Goal: Transaction & Acquisition: Purchase product/service

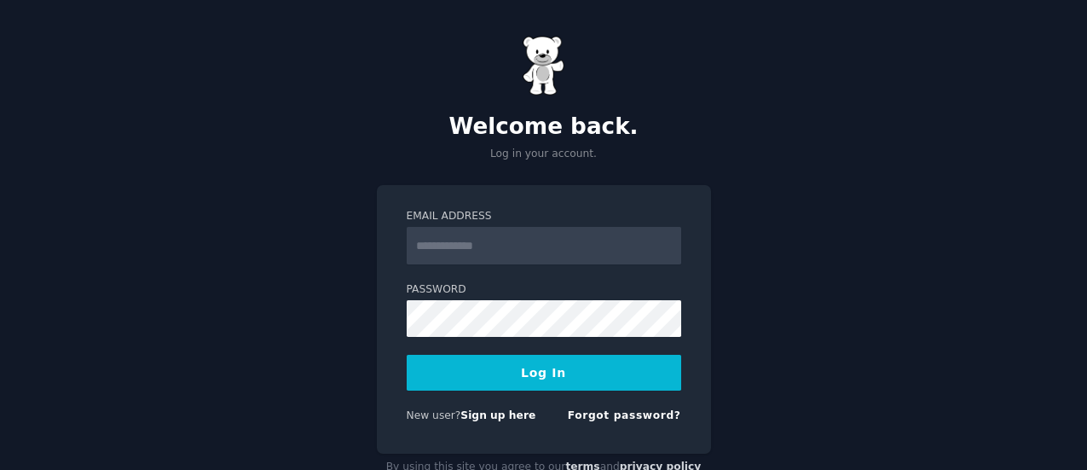
scroll to position [45, 0]
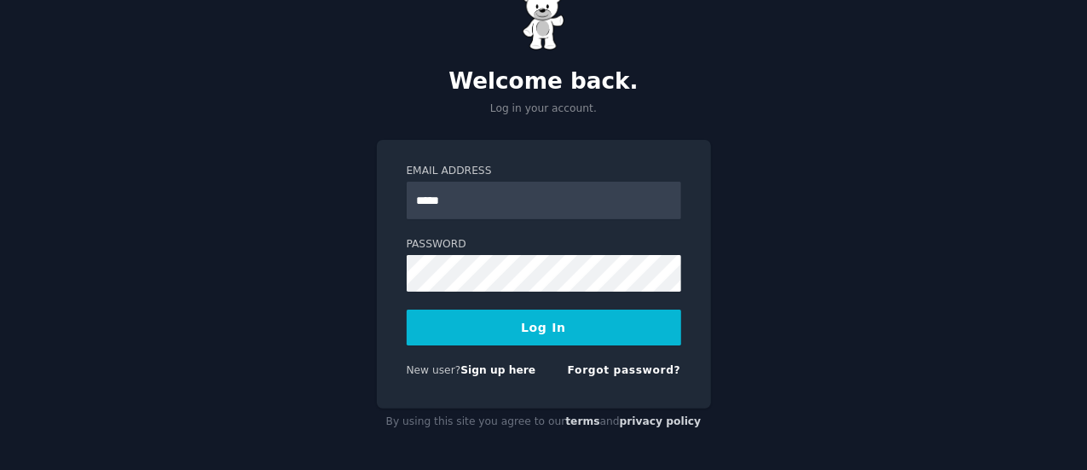
type input "**********"
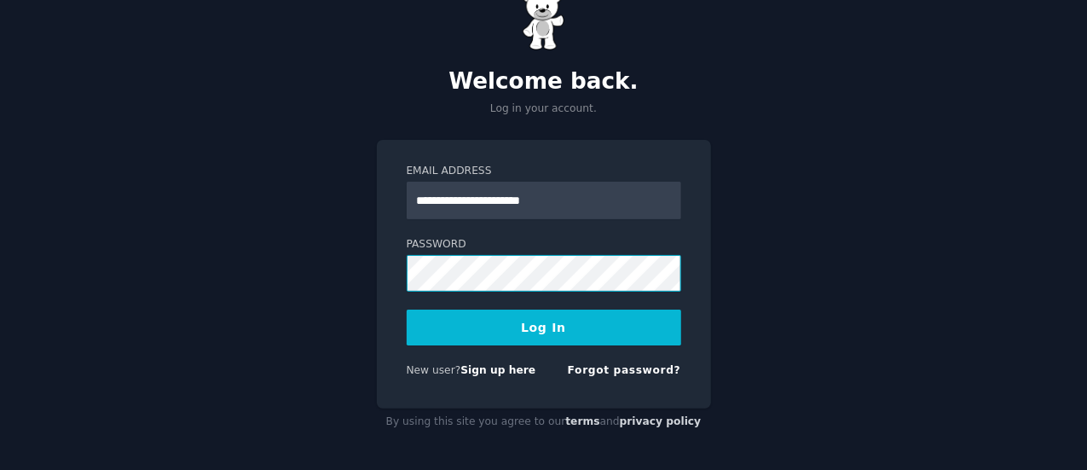
click at [407, 310] on button "Log In" at bounding box center [544, 328] width 275 height 36
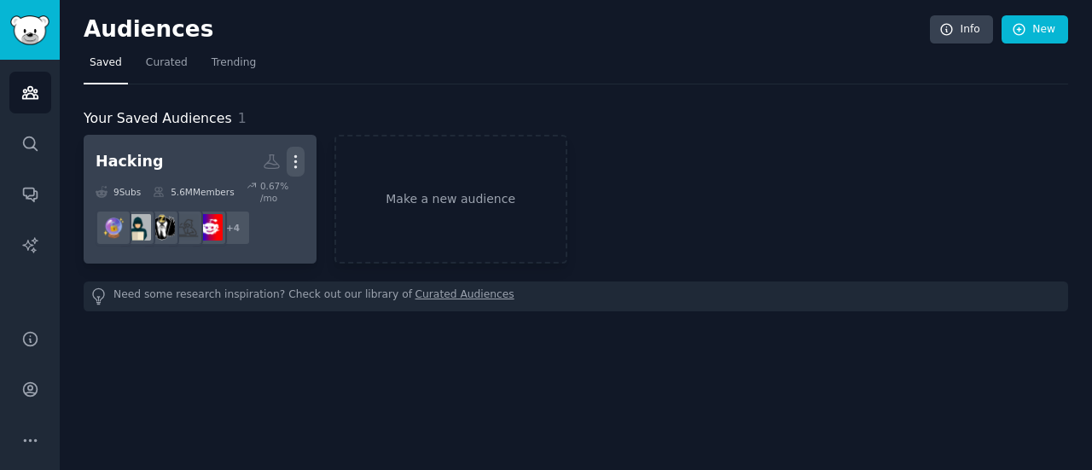
click at [294, 157] on icon "button" at bounding box center [296, 162] width 18 height 18
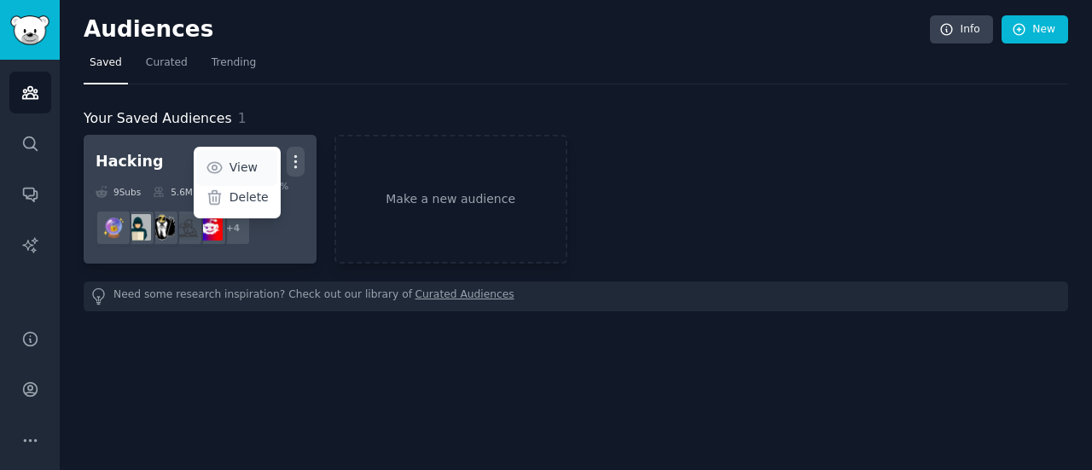
click at [254, 165] on p "View" at bounding box center [243, 168] width 28 height 18
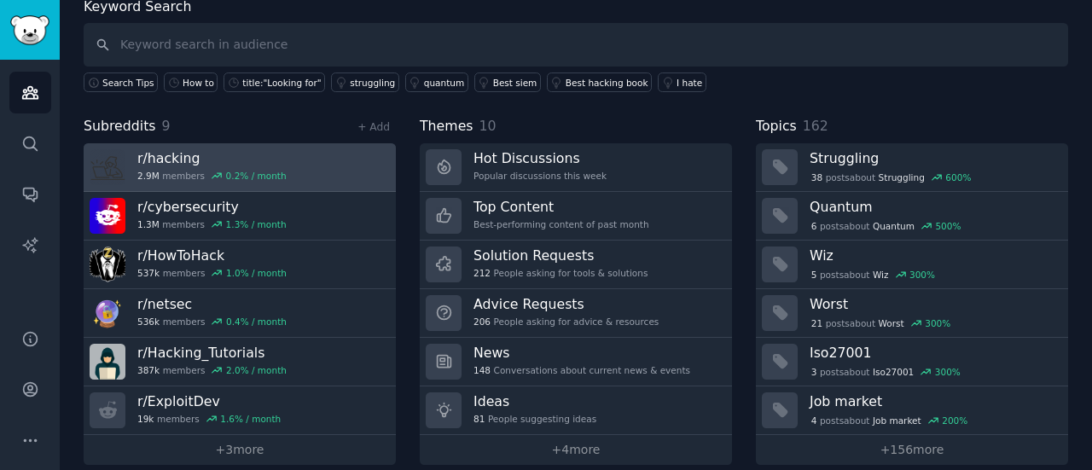
scroll to position [114, 0]
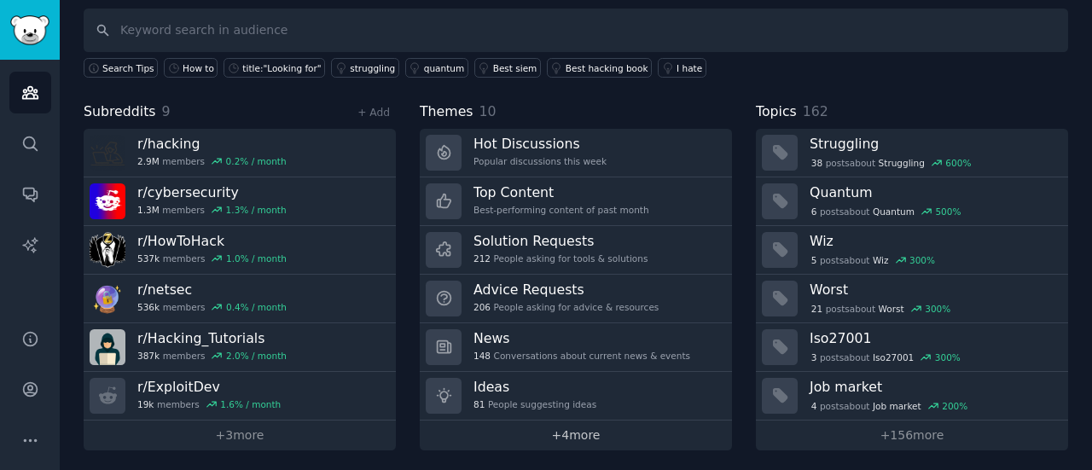
click at [578, 428] on link "+ 4 more" at bounding box center [576, 435] width 312 height 30
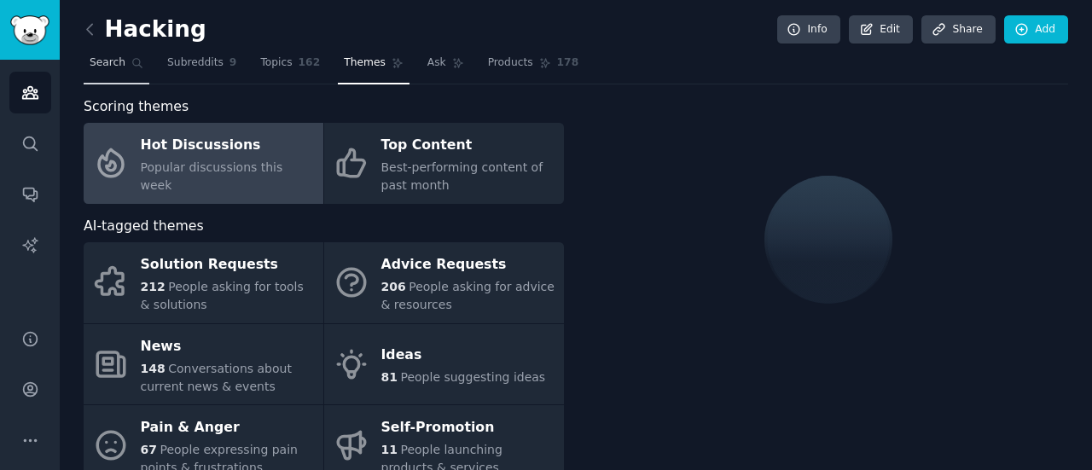
click at [118, 62] on span "Search" at bounding box center [108, 62] width 36 height 15
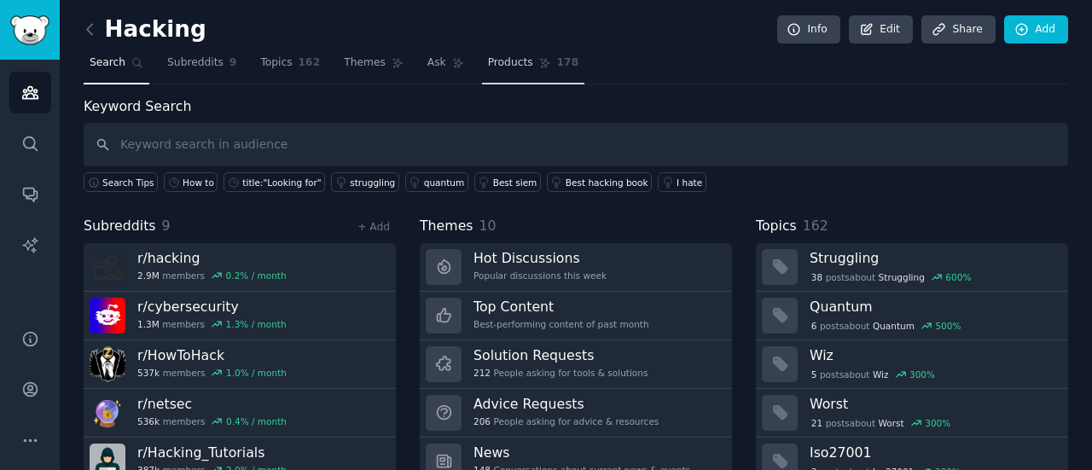
click at [510, 69] on link "Products 178" at bounding box center [533, 66] width 102 height 35
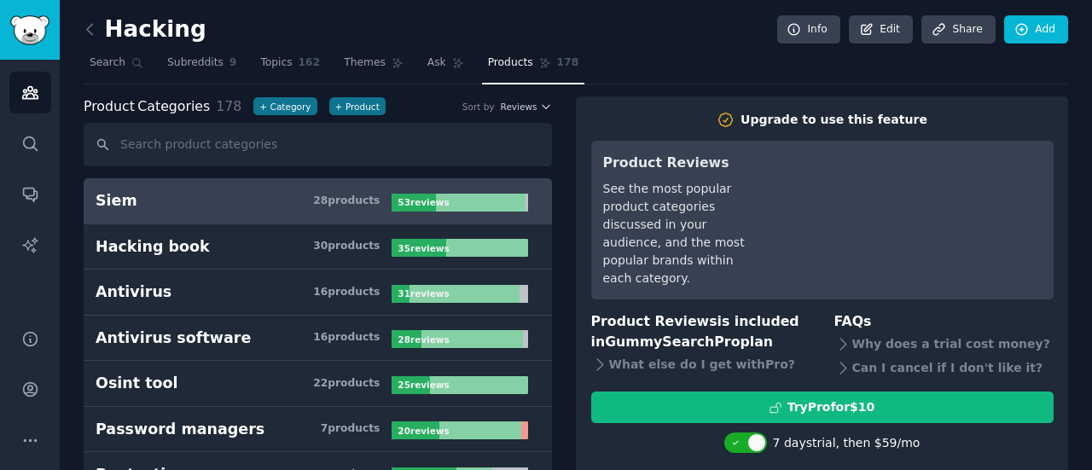
type input "c"
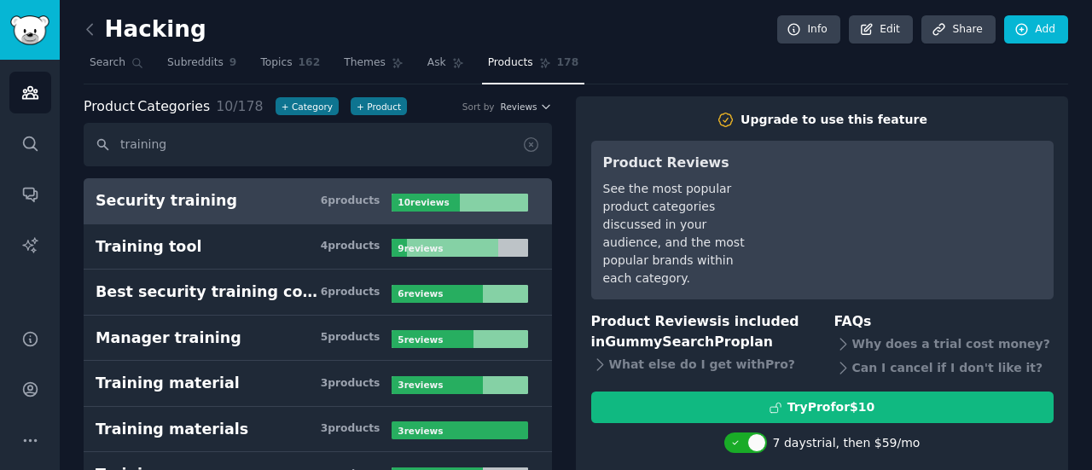
type input "training"
click at [186, 209] on div "Security training" at bounding box center [167, 200] width 142 height 21
click at [186, 204] on div "Security training" at bounding box center [167, 200] width 142 height 21
click at [114, 59] on span "Search" at bounding box center [108, 62] width 36 height 15
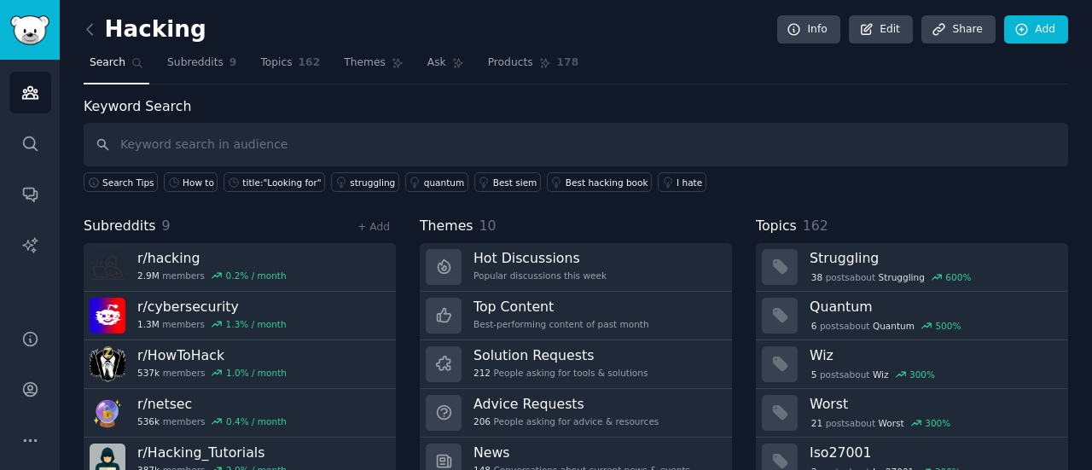
click at [254, 144] on input "text" at bounding box center [576, 144] width 984 height 43
type input "training"
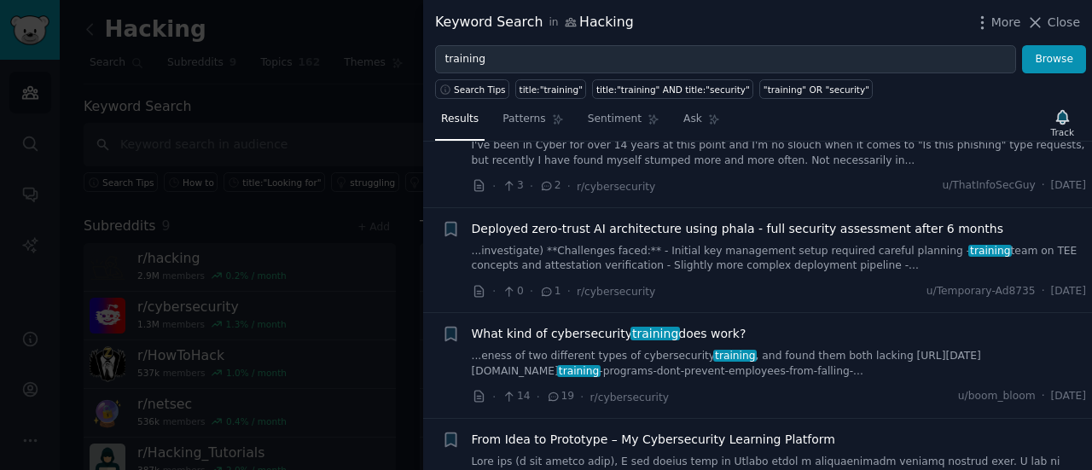
scroll to position [597, 0]
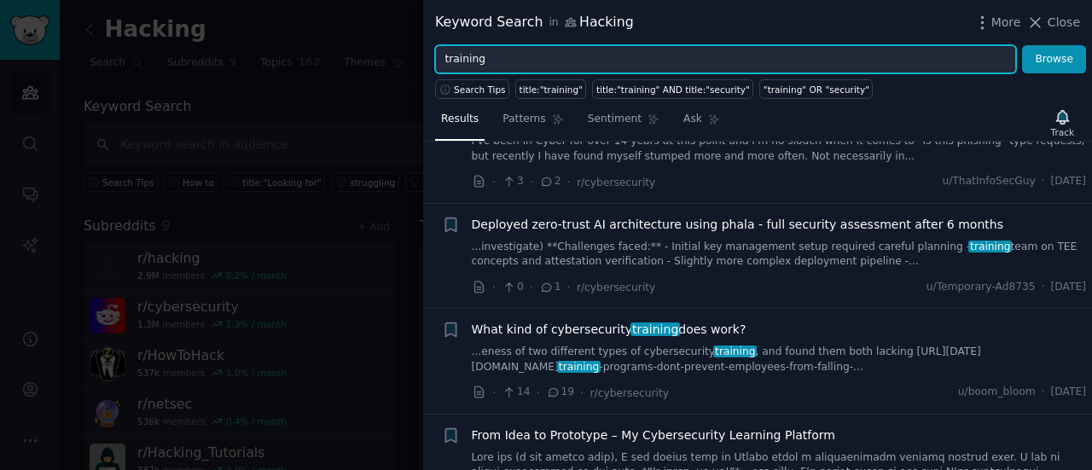
drag, startPoint x: 513, startPoint y: 55, endPoint x: 353, endPoint y: 40, distance: 161.1
click at [362, 44] on div "Keyword Search in Hacking More Close training Browse Search Tips title:"trainin…" at bounding box center [546, 235] width 1092 height 470
type input "how to become a hacker"
click at [1022, 45] on button "Browse" at bounding box center [1054, 59] width 64 height 29
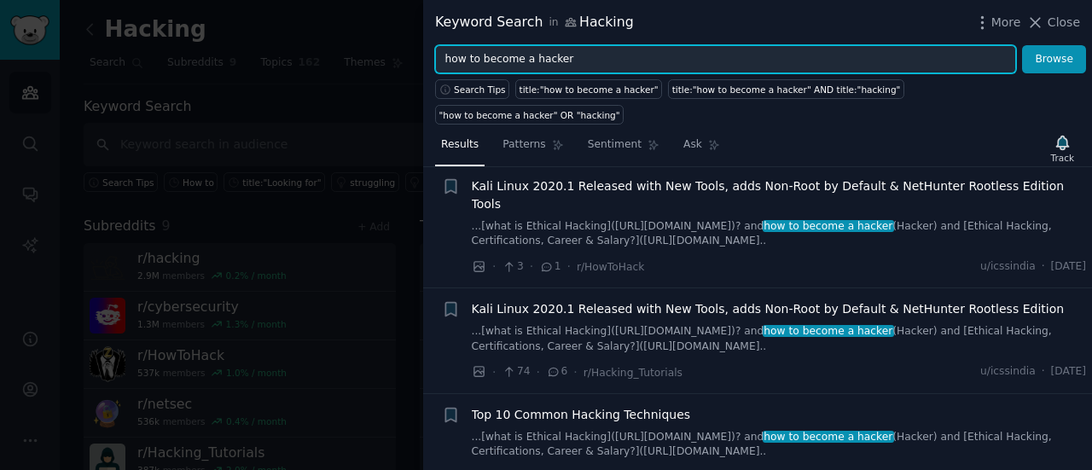
scroll to position [256, 0]
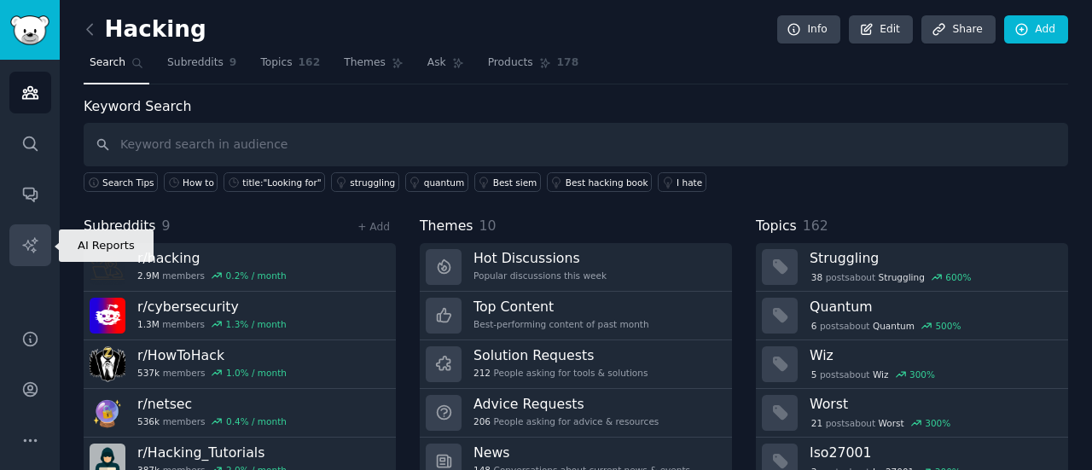
click at [31, 236] on icon "Sidebar" at bounding box center [30, 245] width 18 height 18
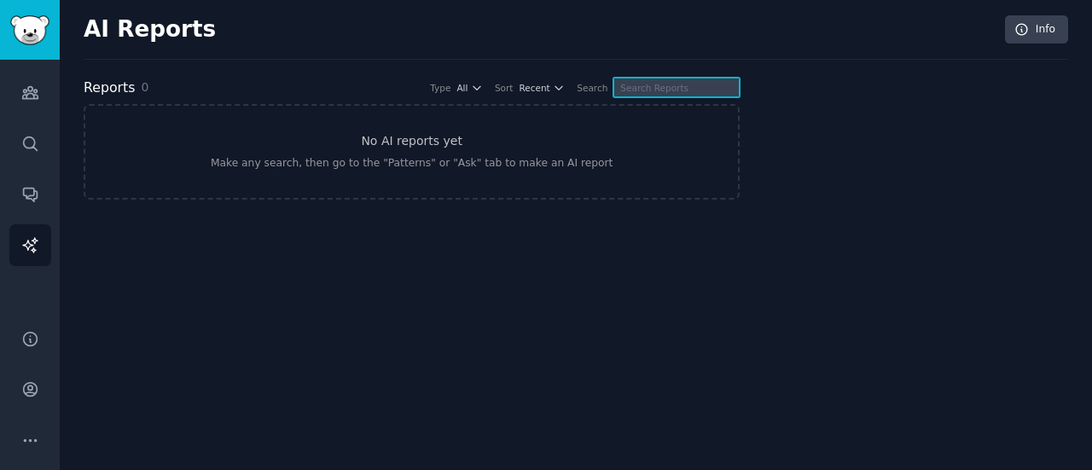
click at [692, 92] on input "text" at bounding box center [676, 88] width 126 height 20
click at [41, 165] on div "Audiences Search Conversations AI Reports" at bounding box center [30, 184] width 60 height 249
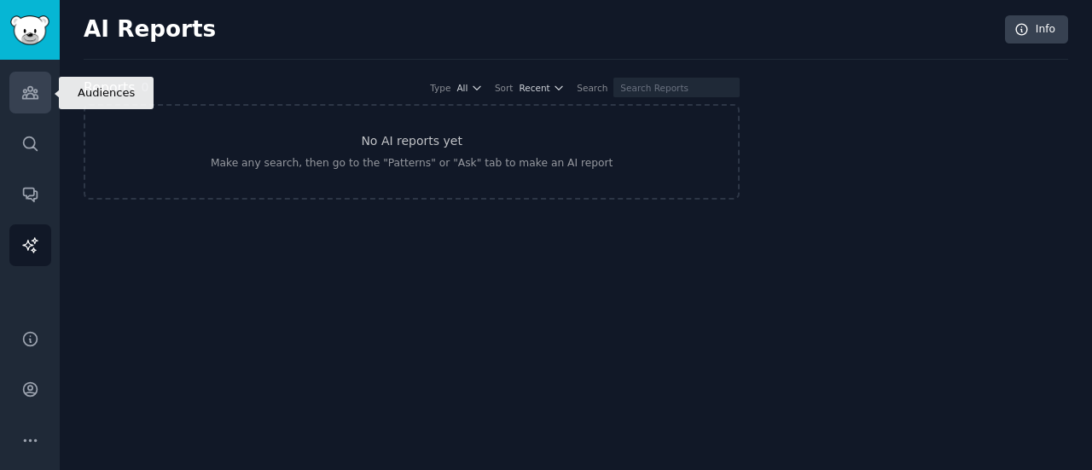
click at [46, 73] on link "Audiences" at bounding box center [30, 93] width 42 height 42
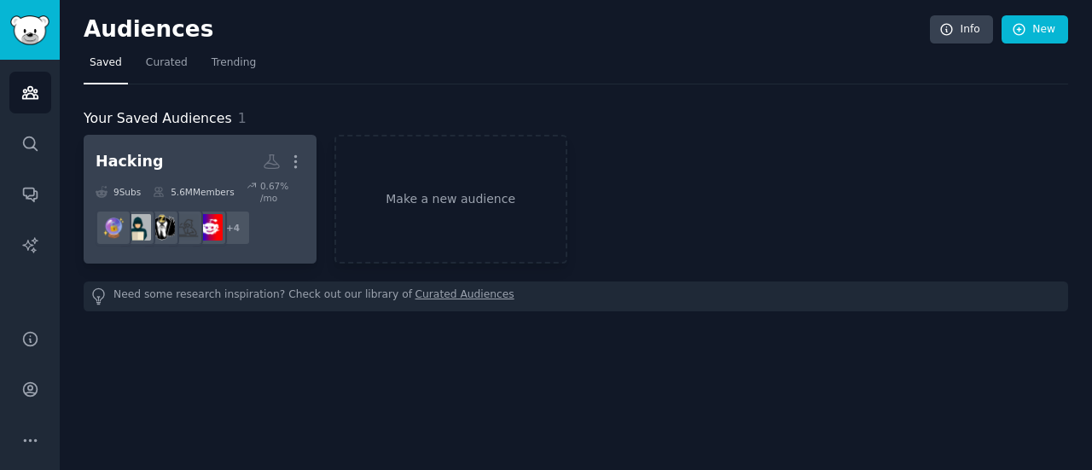
click at [152, 154] on h2 "Hacking More" at bounding box center [200, 162] width 209 height 30
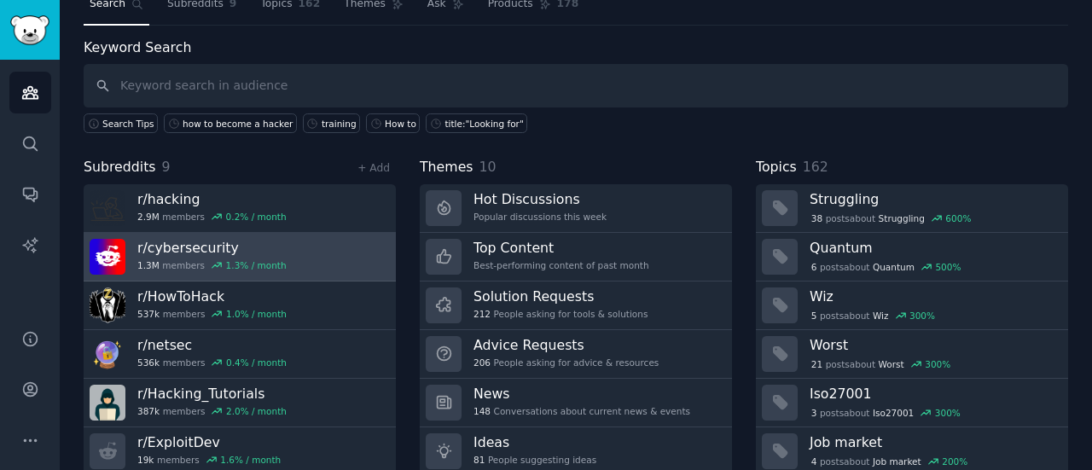
scroll to position [85, 0]
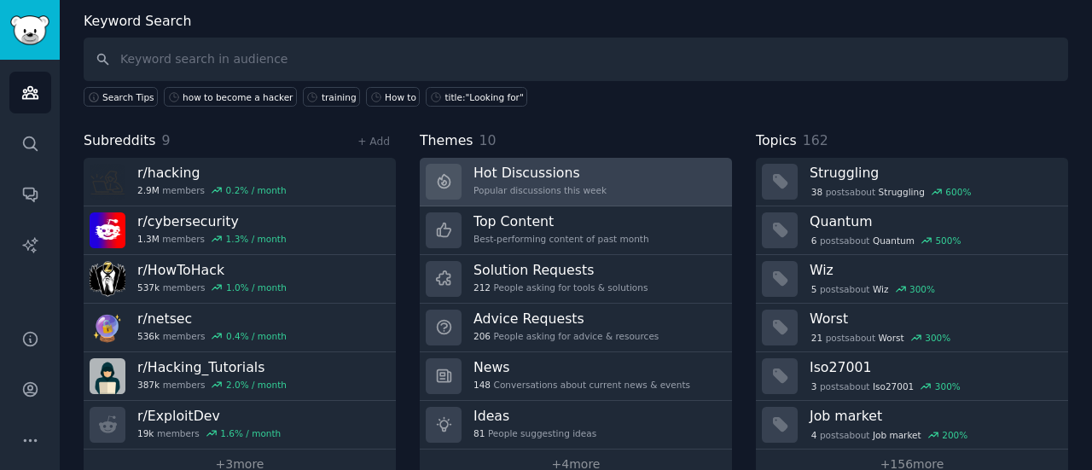
click at [605, 185] on link "Hot Discussions Popular discussions this week" at bounding box center [576, 182] width 312 height 49
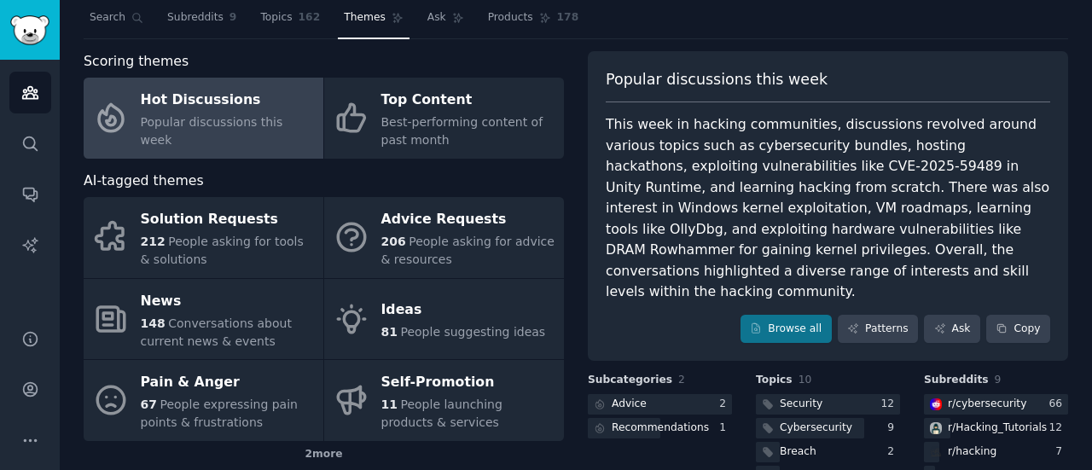
scroll to position [38, 0]
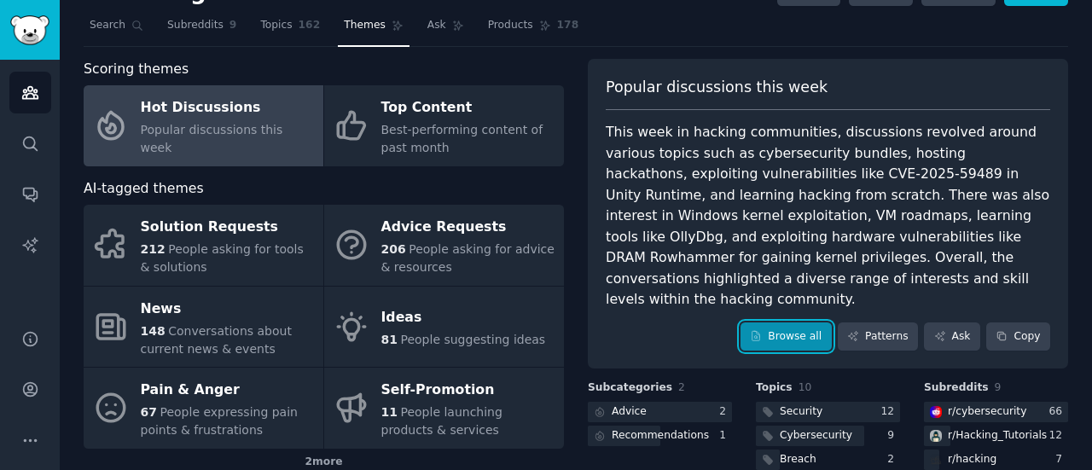
click at [798, 322] on link "Browse all" at bounding box center [785, 336] width 91 height 29
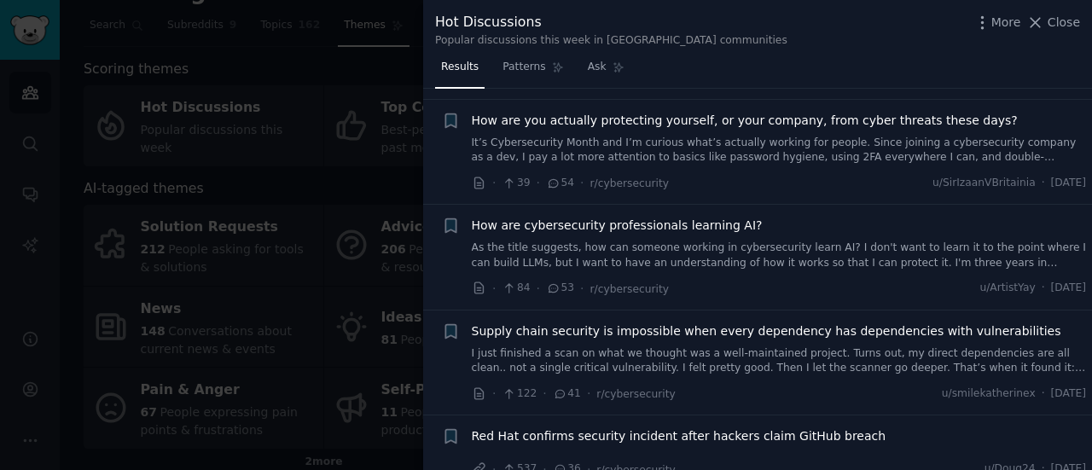
scroll to position [802, 0]
click at [310, 125] on div at bounding box center [546, 235] width 1092 height 470
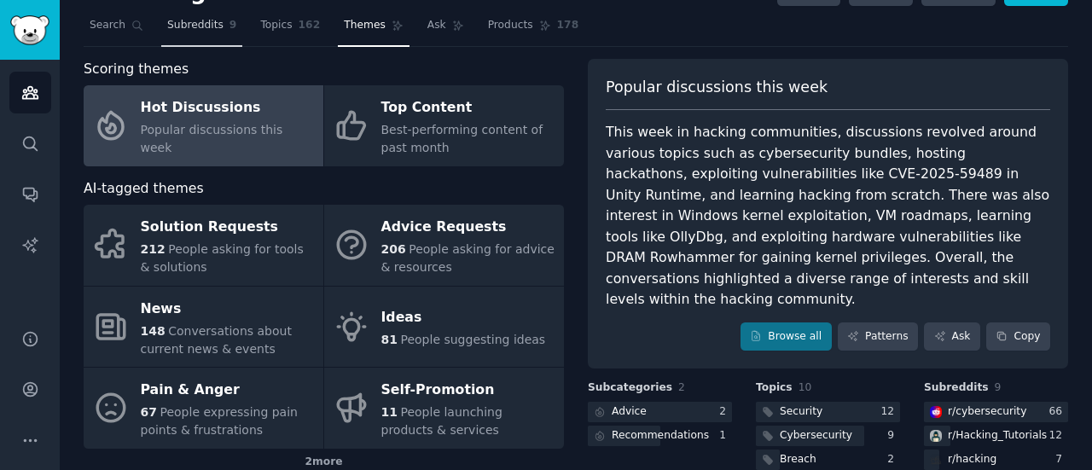
click at [186, 28] on span "Subreddits" at bounding box center [195, 25] width 56 height 15
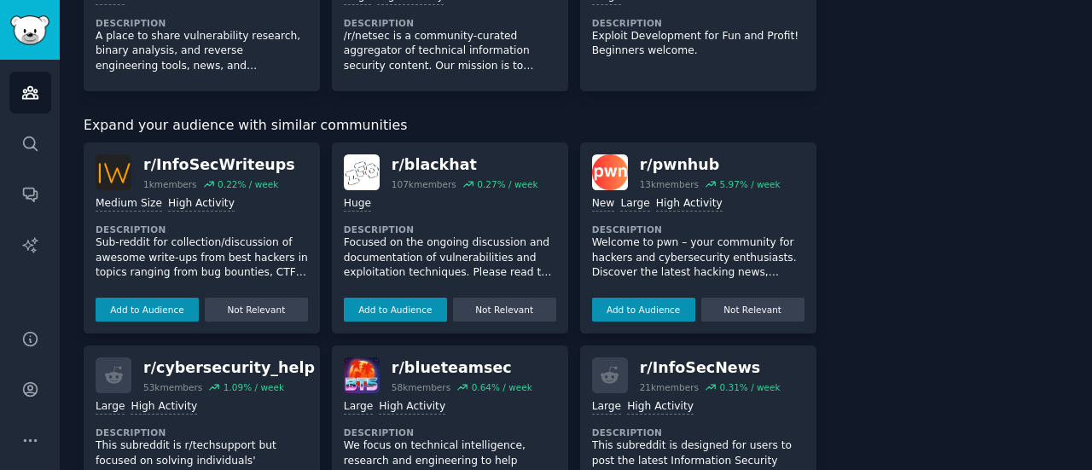
scroll to position [549, 0]
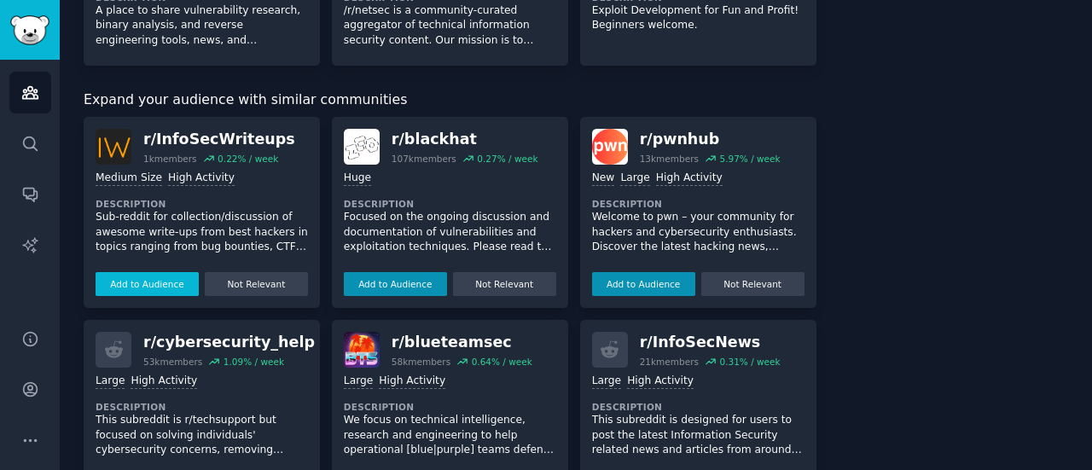
click at [179, 285] on button "Add to Audience" at bounding box center [147, 284] width 103 height 24
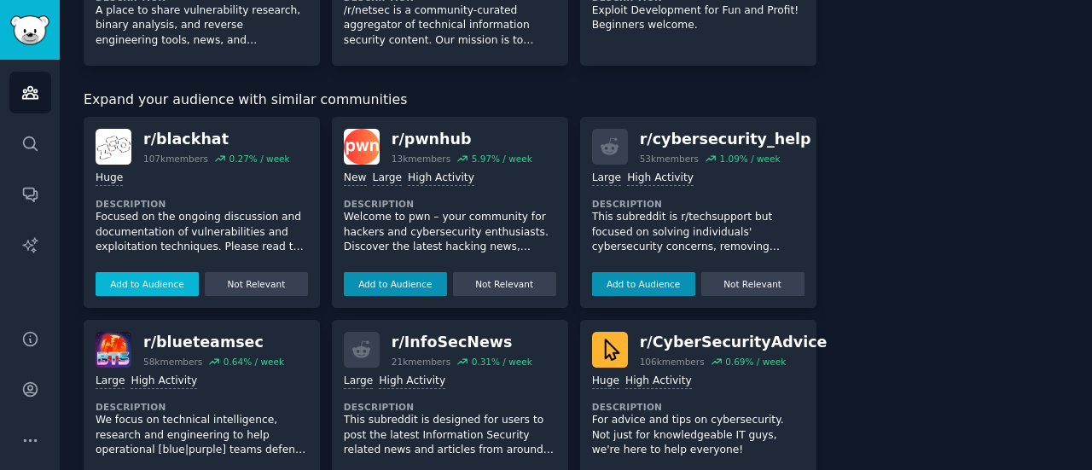
click at [135, 283] on button "Add to Audience" at bounding box center [147, 284] width 103 height 24
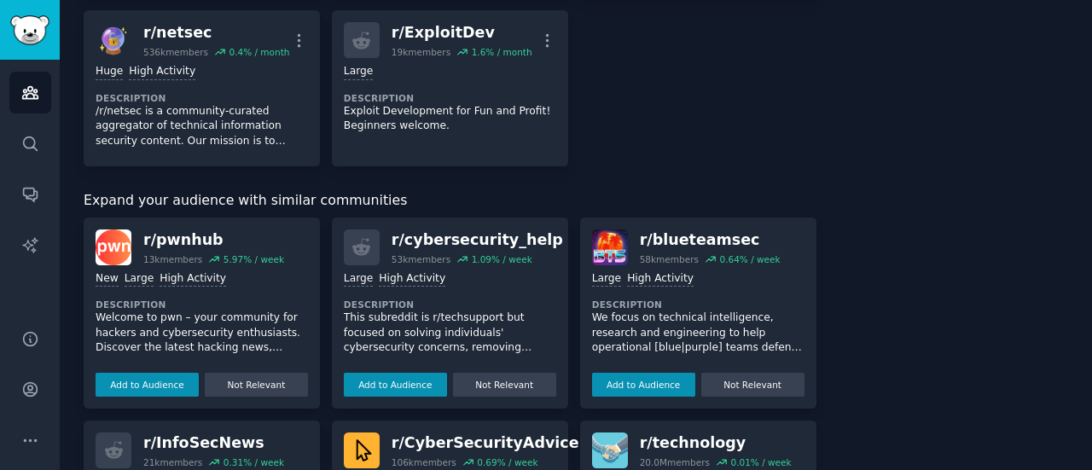
scroll to position [720, 0]
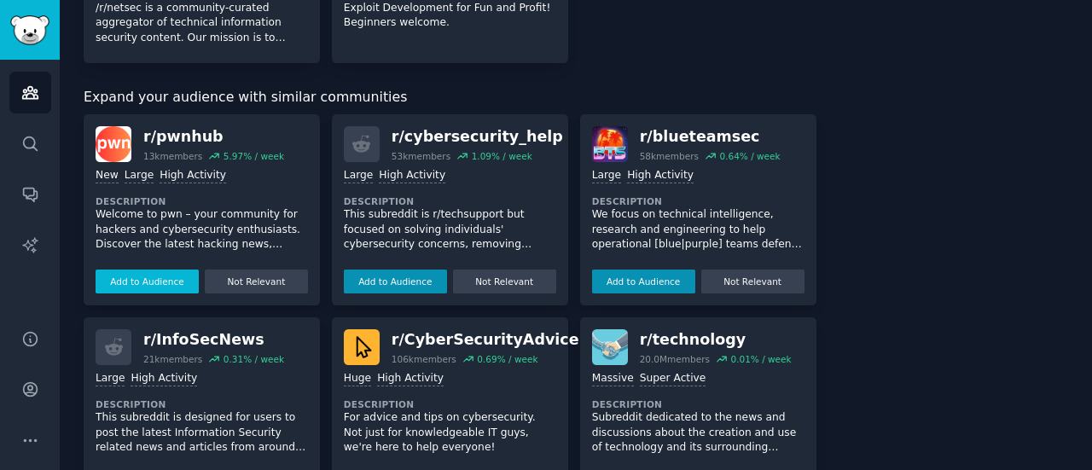
click at [136, 274] on button "Add to Audience" at bounding box center [147, 281] width 103 height 24
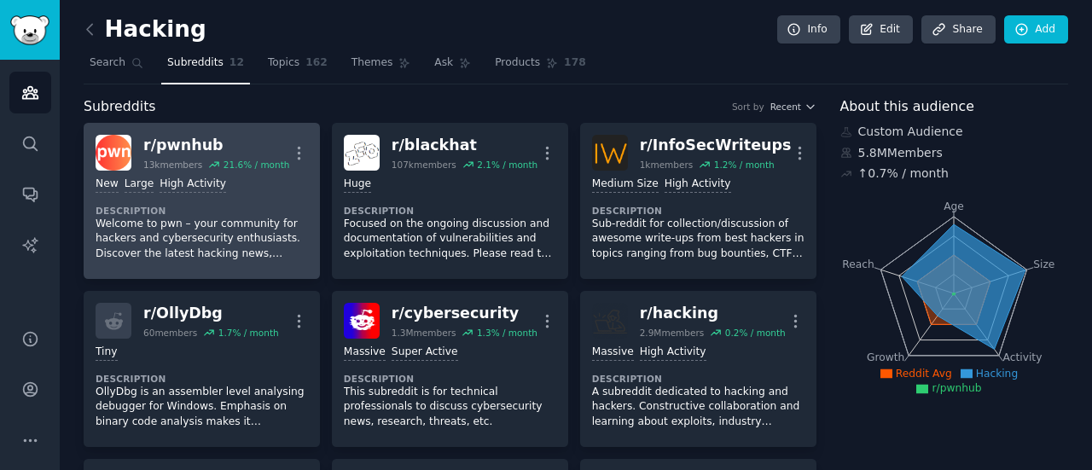
scroll to position [0, 0]
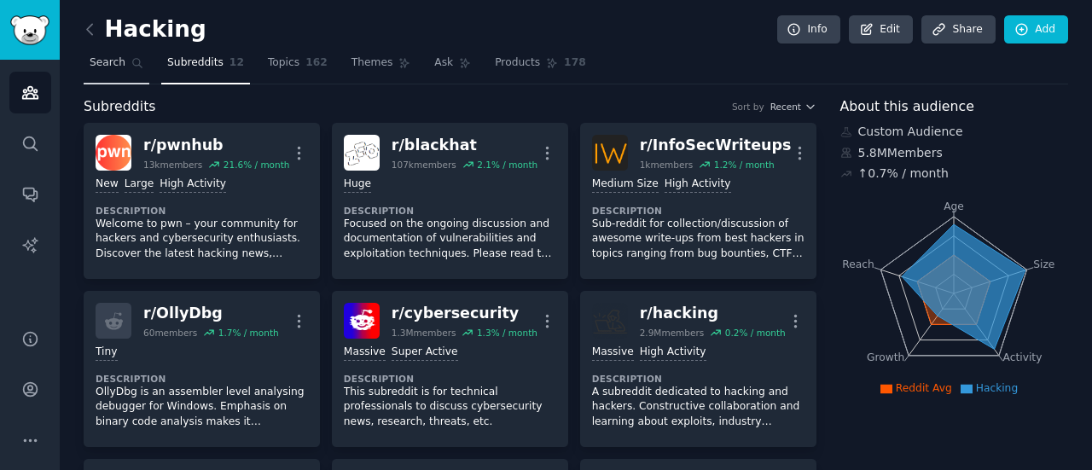
click at [94, 67] on span "Search" at bounding box center [108, 62] width 36 height 15
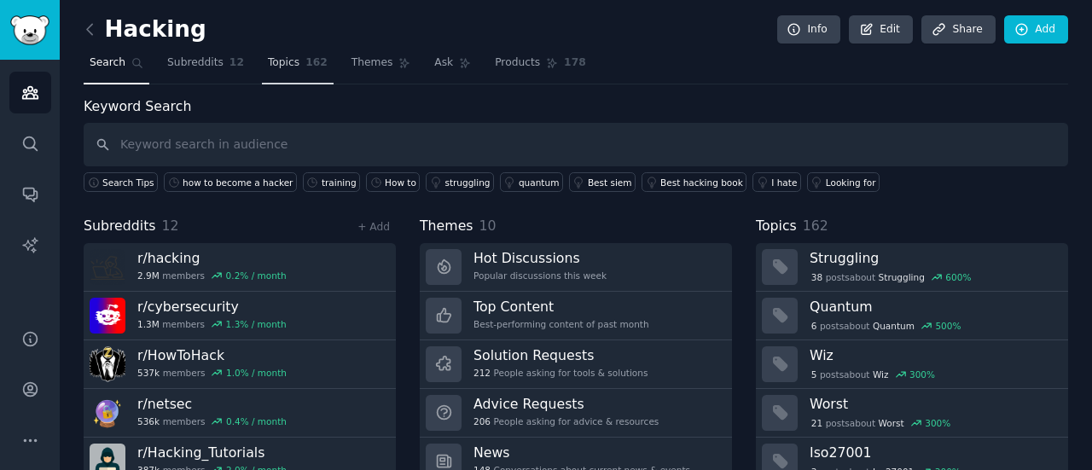
click at [270, 65] on span "Topics" at bounding box center [284, 62] width 32 height 15
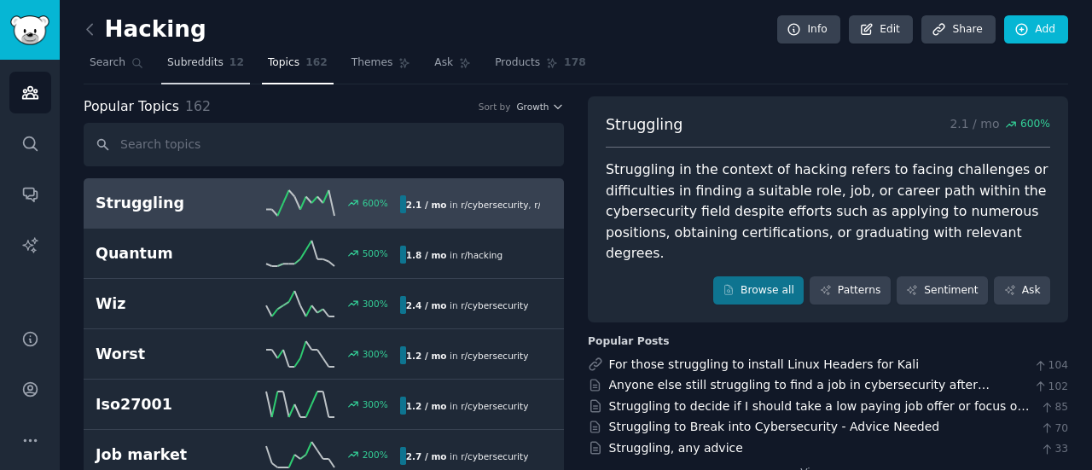
click at [199, 72] on link "Subreddits 12" at bounding box center [205, 66] width 89 height 35
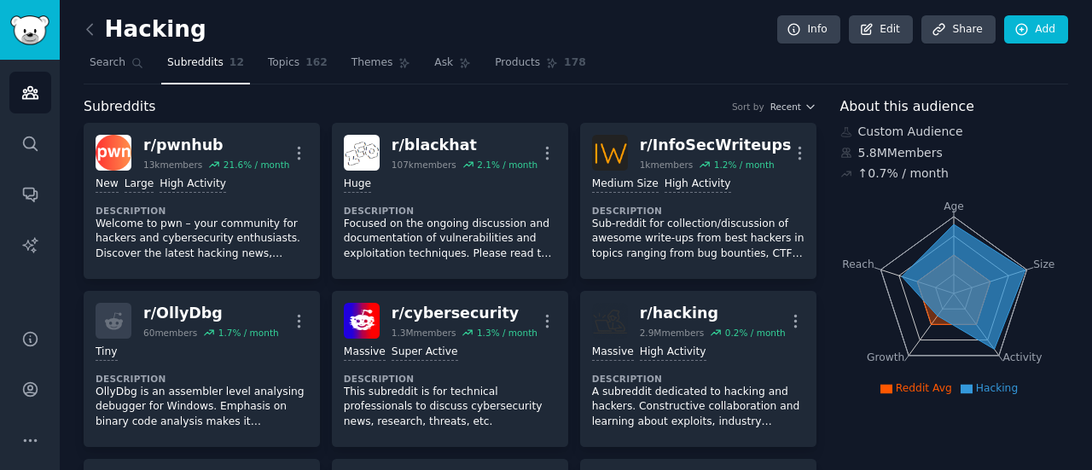
click at [242, 55] on nav "Search Subreddits 12 Topics 162 Themes Ask Products 178" at bounding box center [576, 66] width 984 height 35
click at [268, 58] on span "Topics" at bounding box center [284, 62] width 32 height 15
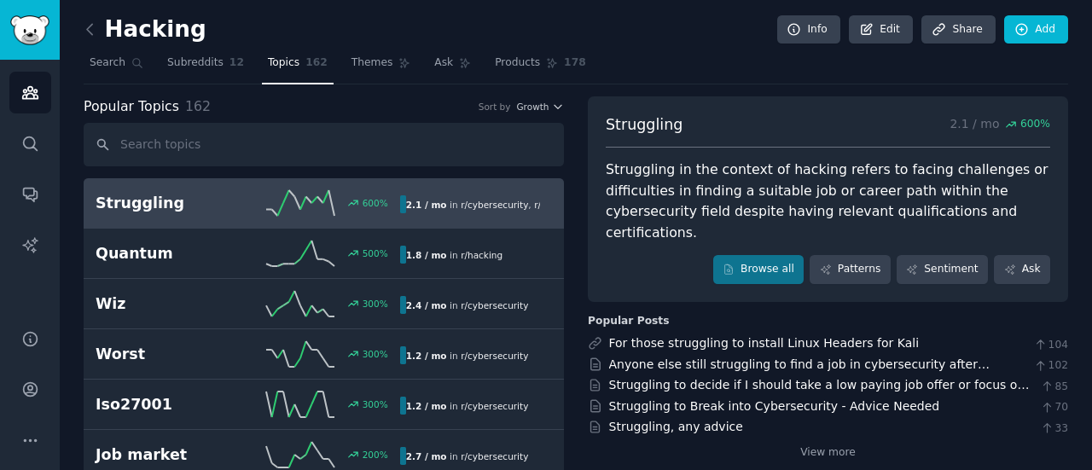
click at [235, 135] on input "text" at bounding box center [324, 144] width 480 height 43
click at [351, 73] on link "Themes" at bounding box center [381, 66] width 72 height 35
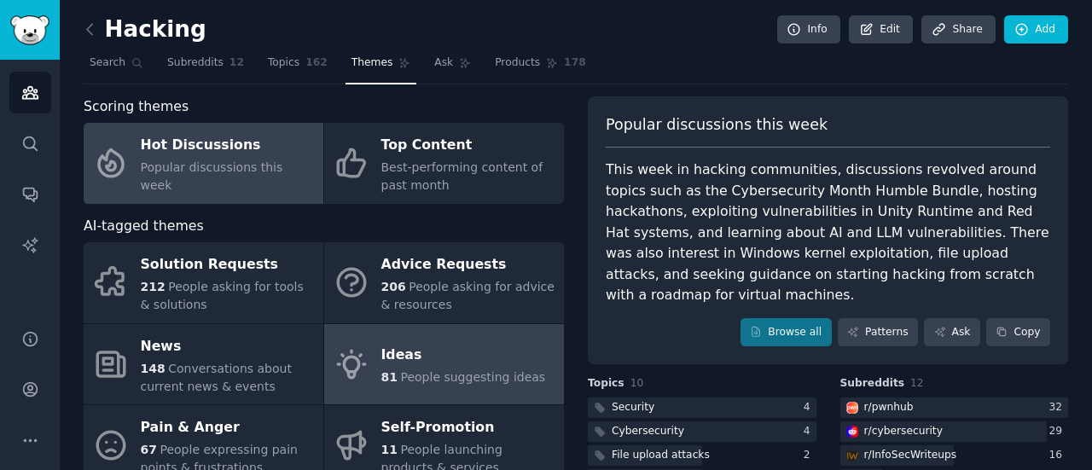
click at [495, 366] on div "Ideas" at bounding box center [463, 355] width 165 height 27
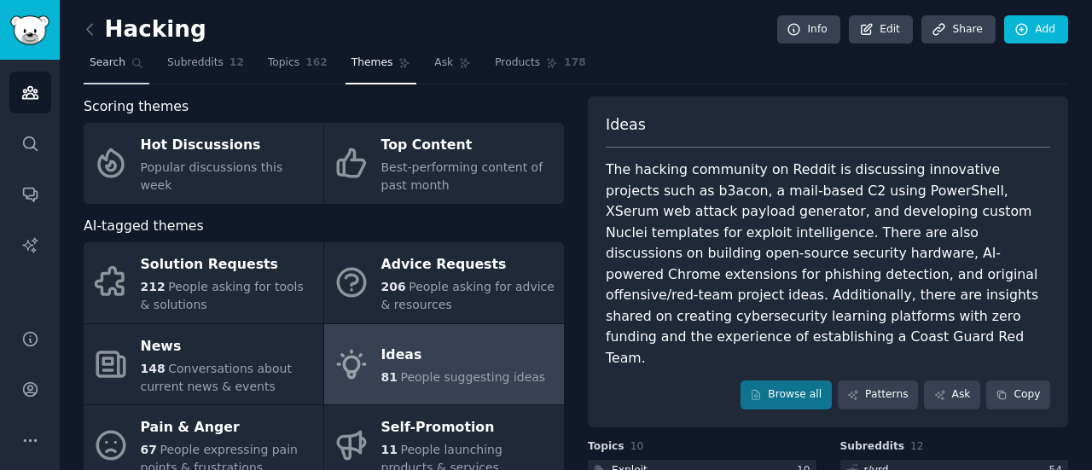
click at [90, 63] on span "Search" at bounding box center [108, 62] width 36 height 15
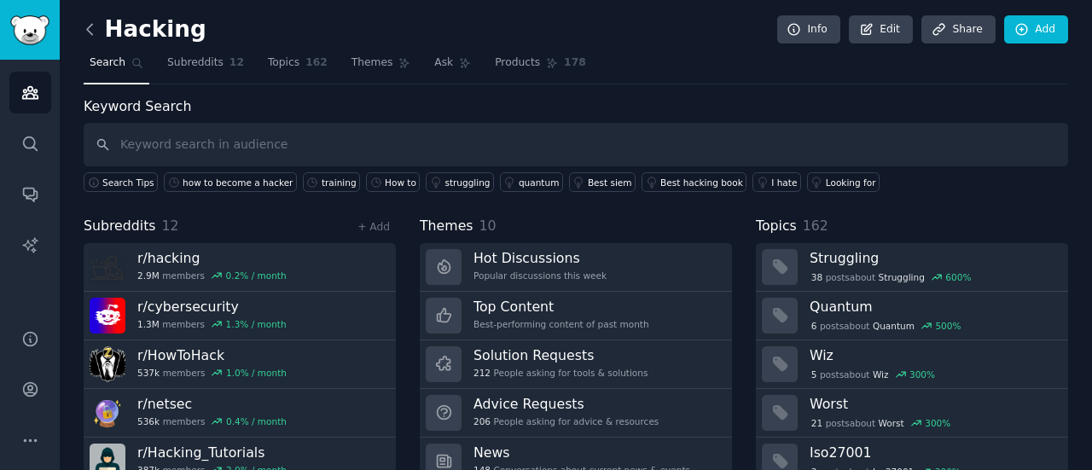
click at [87, 29] on icon at bounding box center [89, 29] width 5 height 10
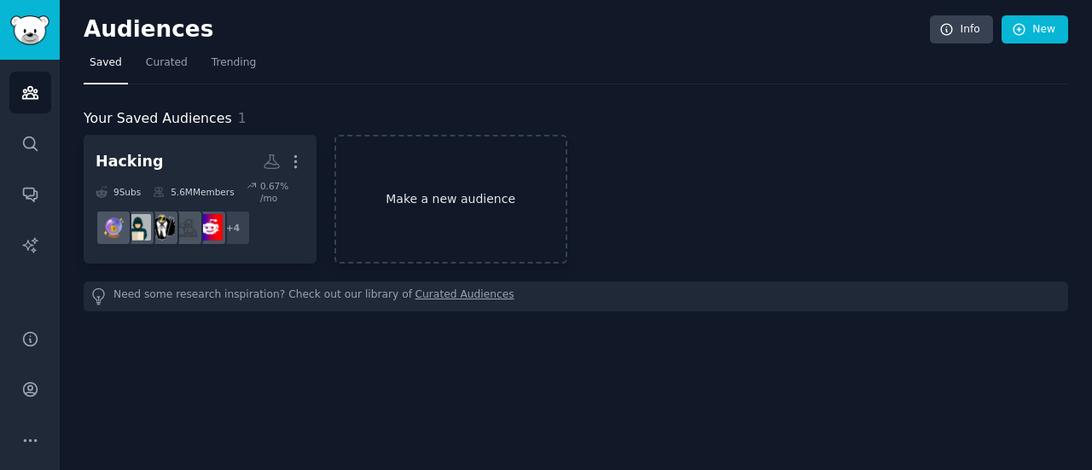
click at [478, 187] on link "Make a new audience" at bounding box center [450, 199] width 233 height 129
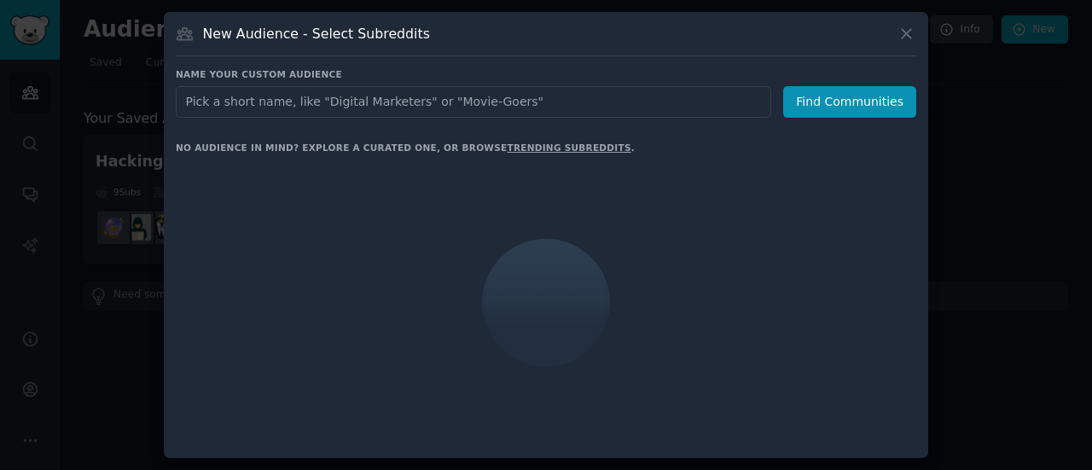
click at [414, 105] on input "text" at bounding box center [473, 102] width 595 height 32
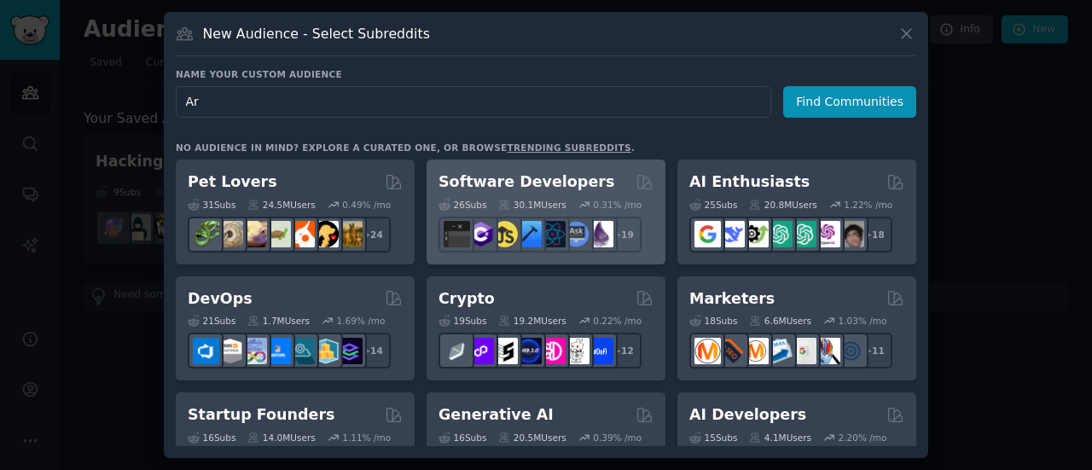
type input "A"
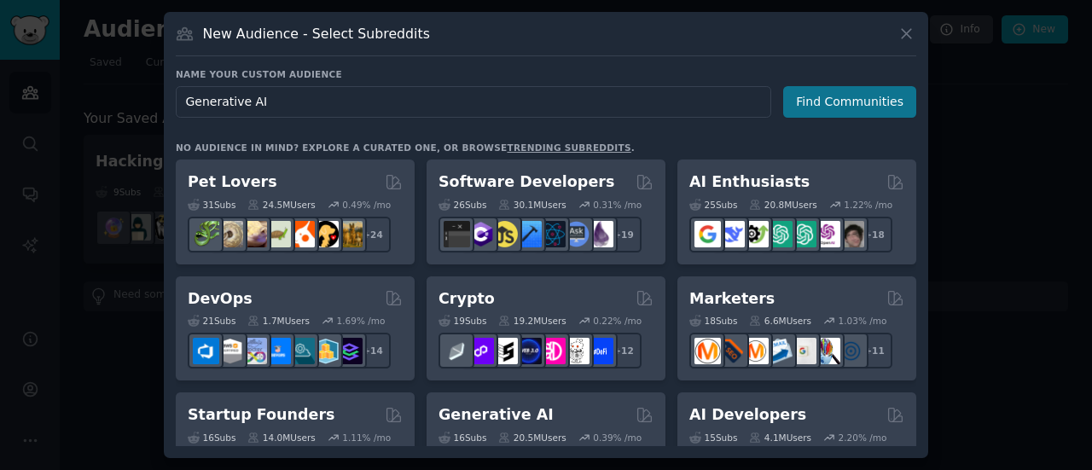
type input "Generative AI"
click at [826, 104] on button "Find Communities" at bounding box center [849, 102] width 133 height 32
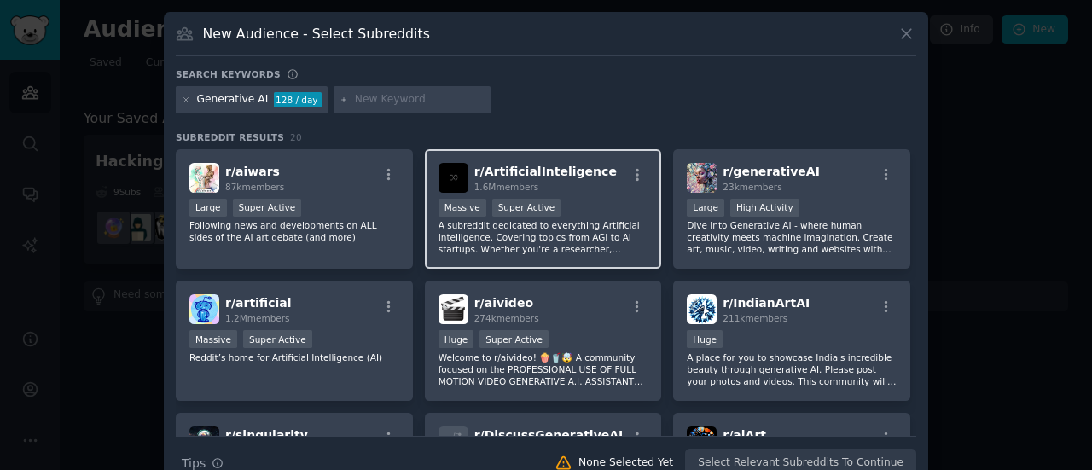
click at [595, 213] on div "Massive Super Active" at bounding box center [543, 209] width 210 height 21
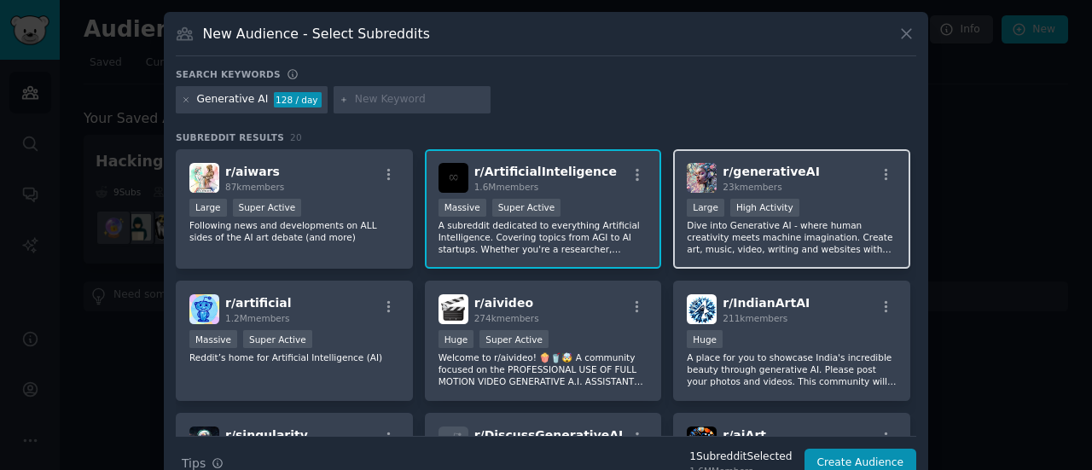
click at [803, 228] on p "Dive into Generative AI - where human creativity meets machine imagination. Cre…" at bounding box center [792, 237] width 210 height 36
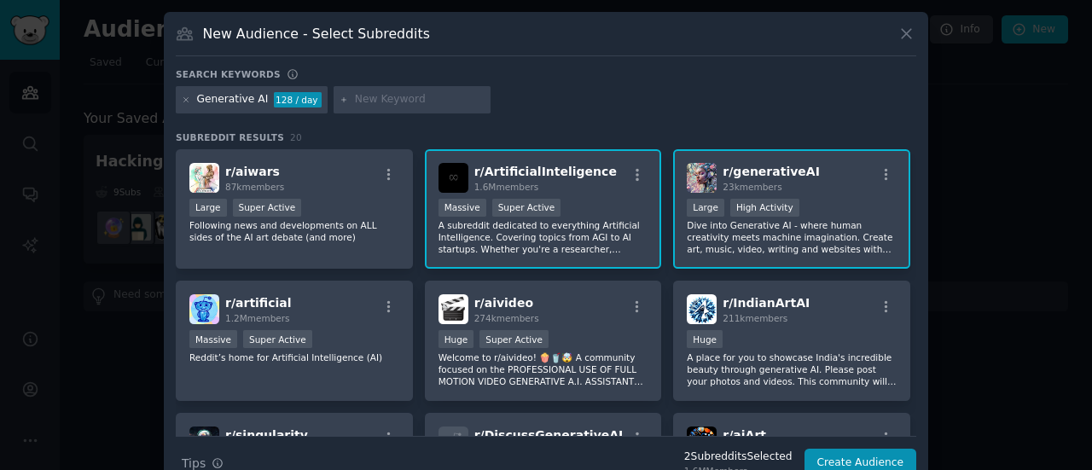
click at [361, 89] on div at bounding box center [411, 99] width 157 height 27
click at [368, 101] on input "text" at bounding box center [420, 99] width 130 height 15
type input "langchain"
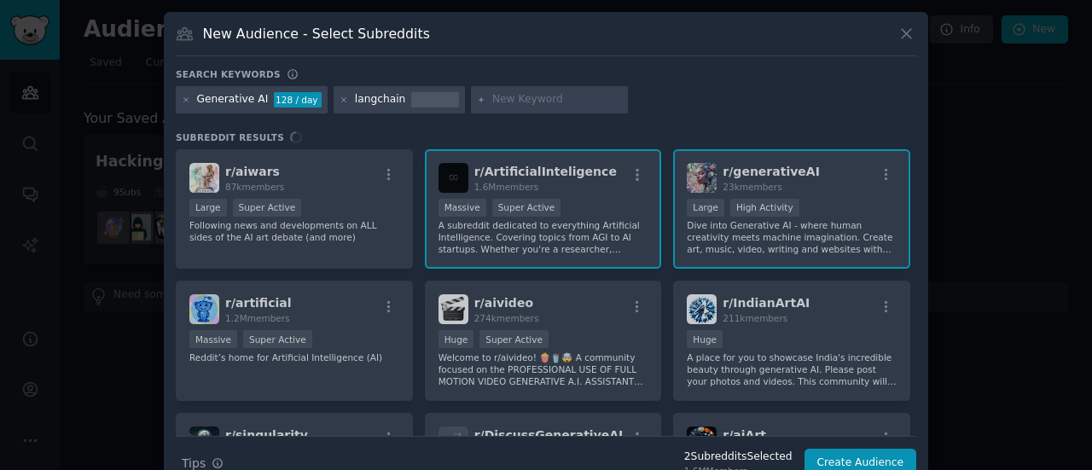
click at [508, 100] on input "text" at bounding box center [557, 99] width 130 height 15
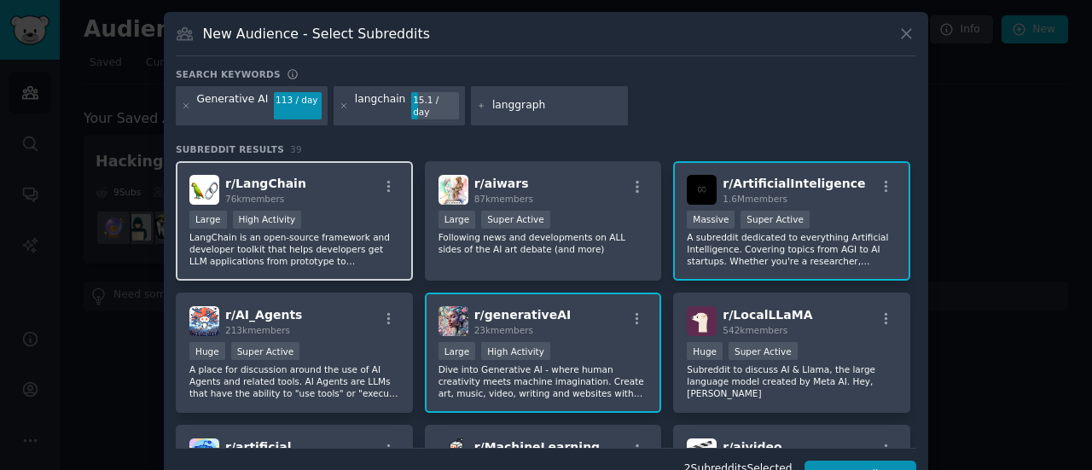
type input "langgraph"
click at [283, 177] on span "r/ LangChain" at bounding box center [265, 184] width 81 height 14
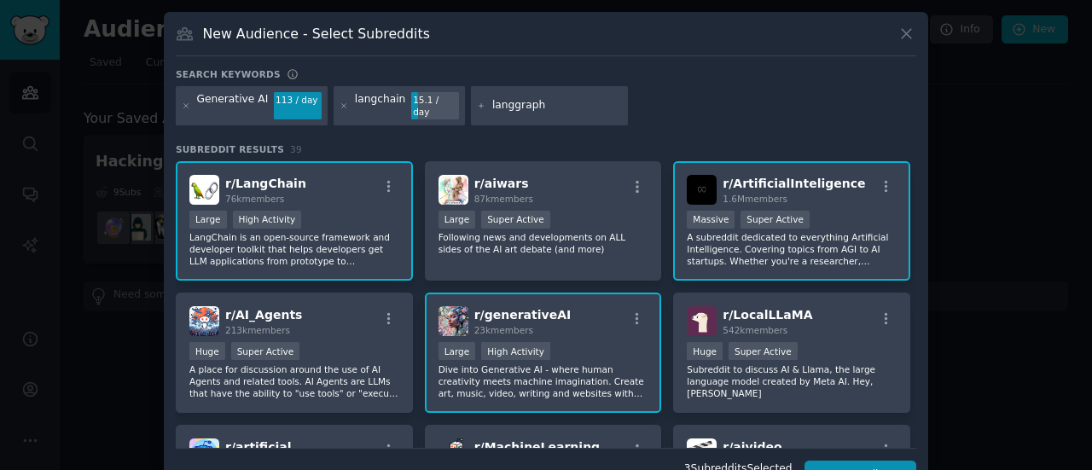
click at [534, 98] on input "langgraph" at bounding box center [557, 105] width 130 height 15
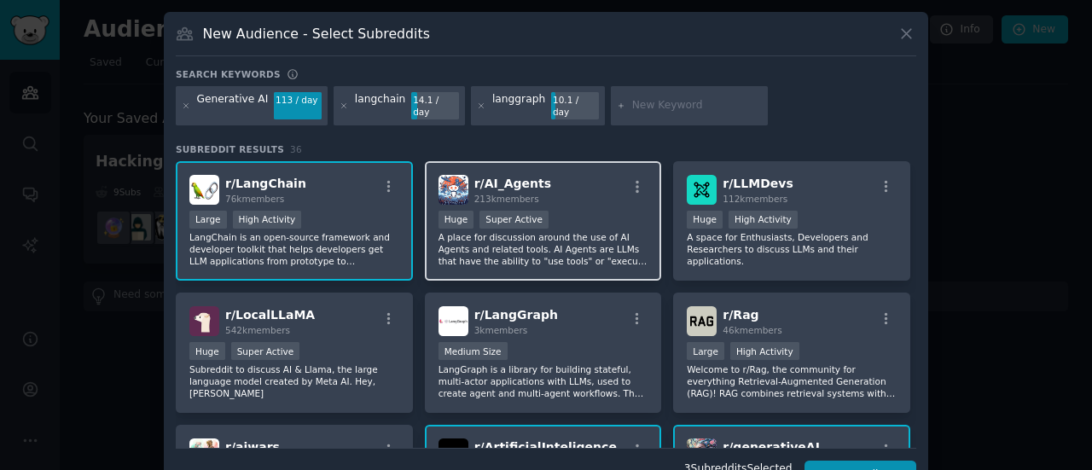
click at [591, 188] on div "r/ AI_Agents 213k members" at bounding box center [543, 190] width 210 height 30
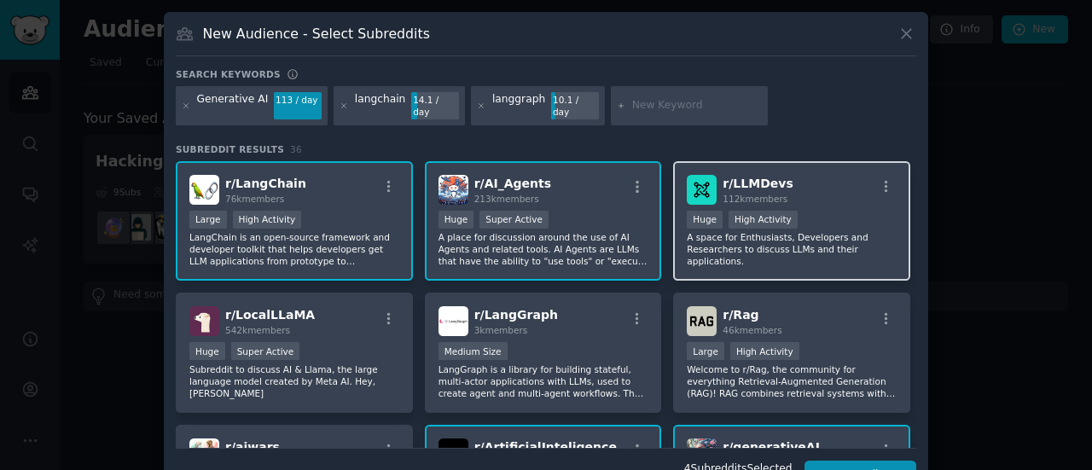
click at [825, 175] on div "r/ LLMDevs 112k members" at bounding box center [792, 190] width 210 height 30
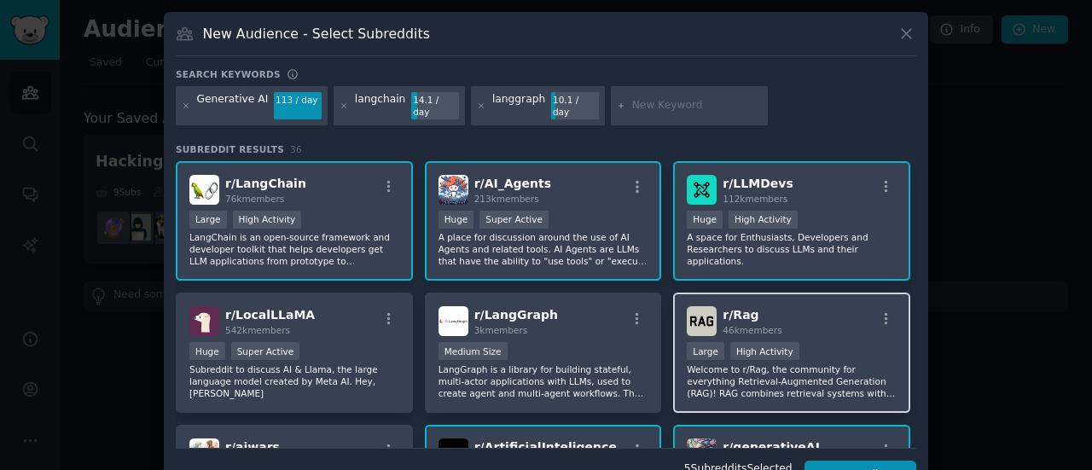
click at [788, 306] on div "r/ Rag 46k members" at bounding box center [792, 321] width 210 height 30
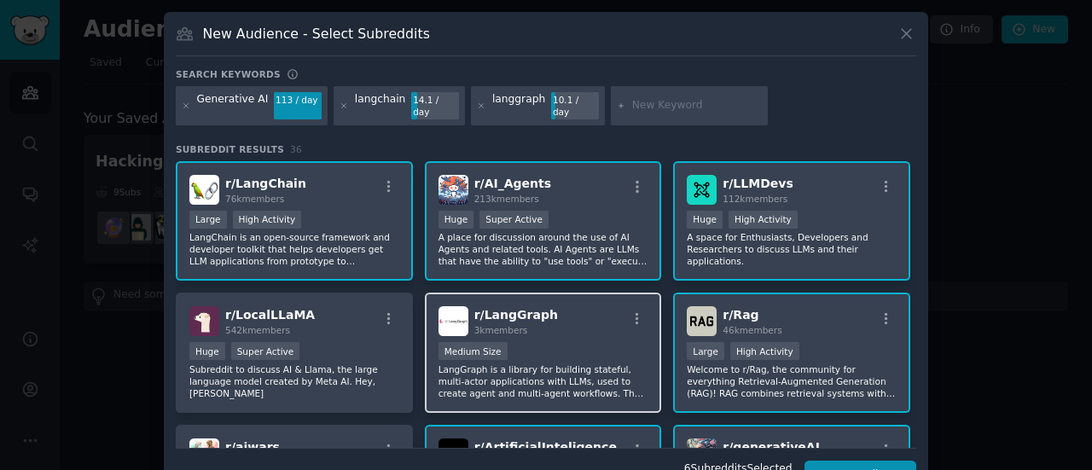
click at [551, 308] on div "r/ LangGraph 3k members" at bounding box center [543, 321] width 210 height 30
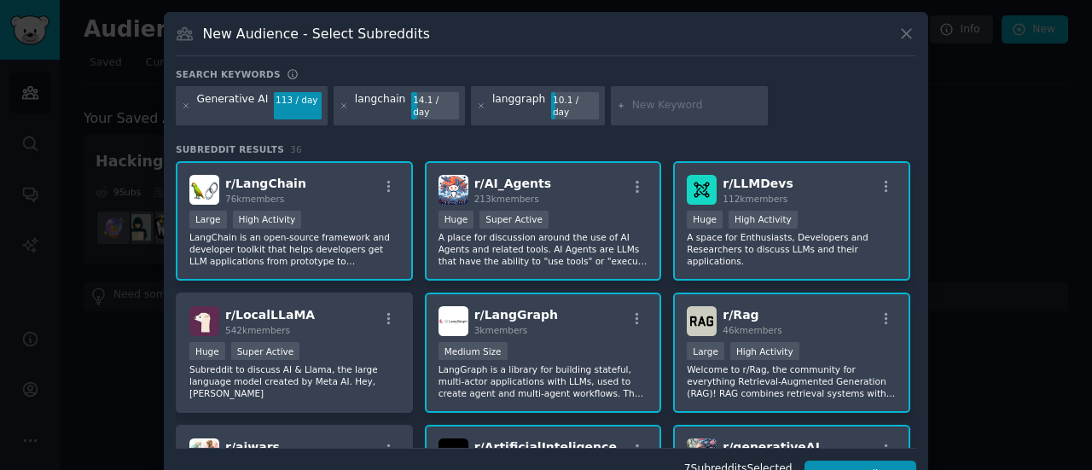
click at [639, 103] on input "text" at bounding box center [697, 105] width 130 height 15
type input "mcp"
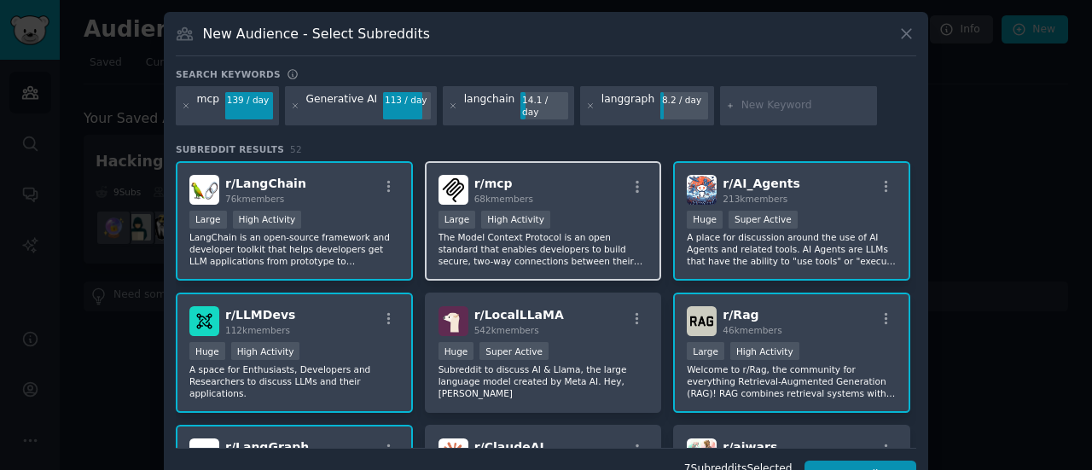
click at [589, 191] on div "r/ mcp 68k members" at bounding box center [543, 190] width 210 height 30
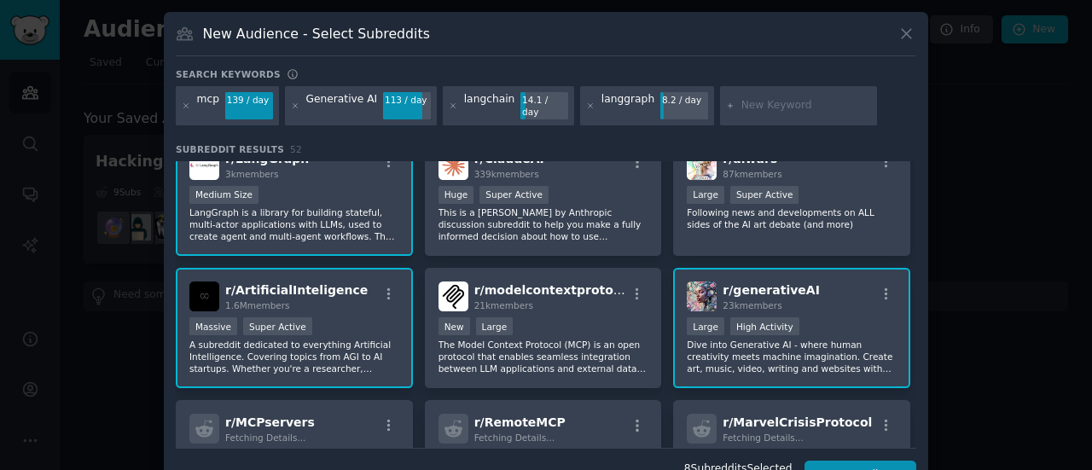
scroll to position [300, 0]
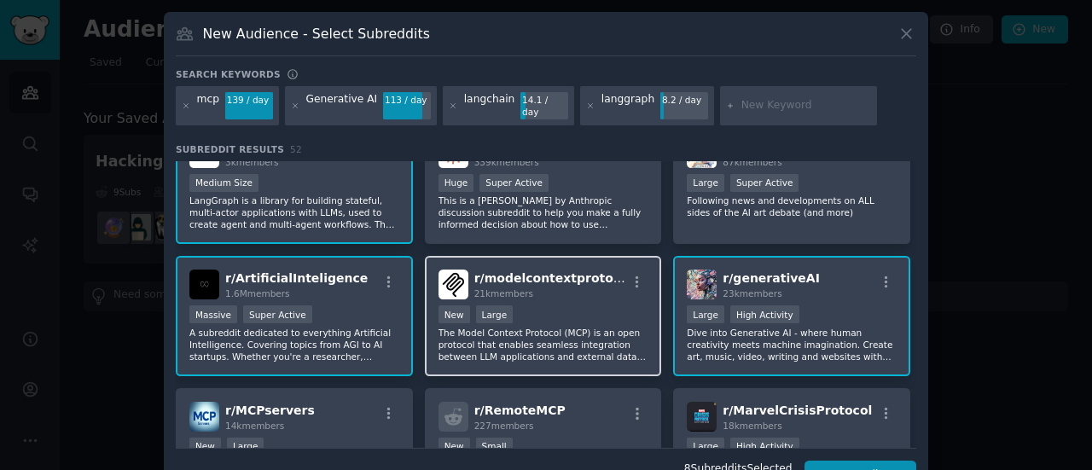
click at [571, 291] on div "r/ modelcontextprotocol 21k members New Large The Model Context Protocol (MCP) …" at bounding box center [543, 316] width 237 height 120
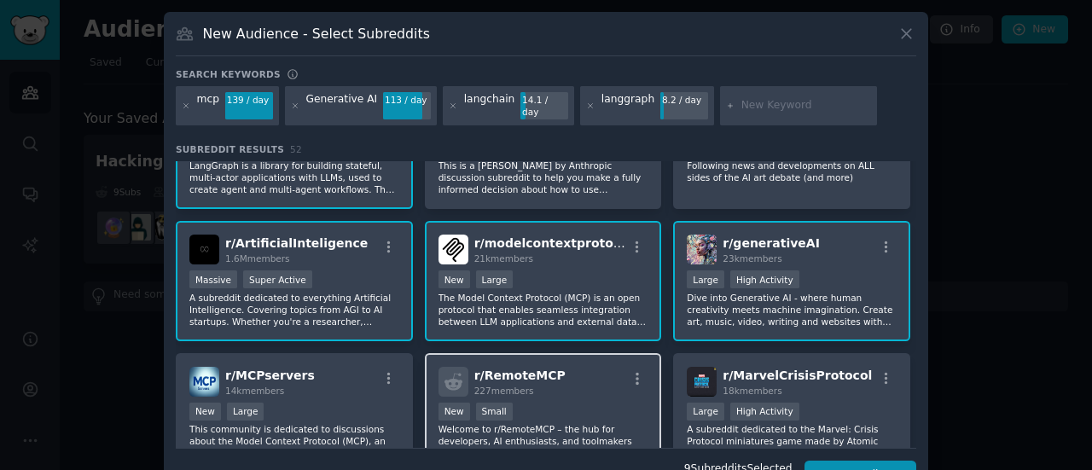
scroll to position [385, 0]
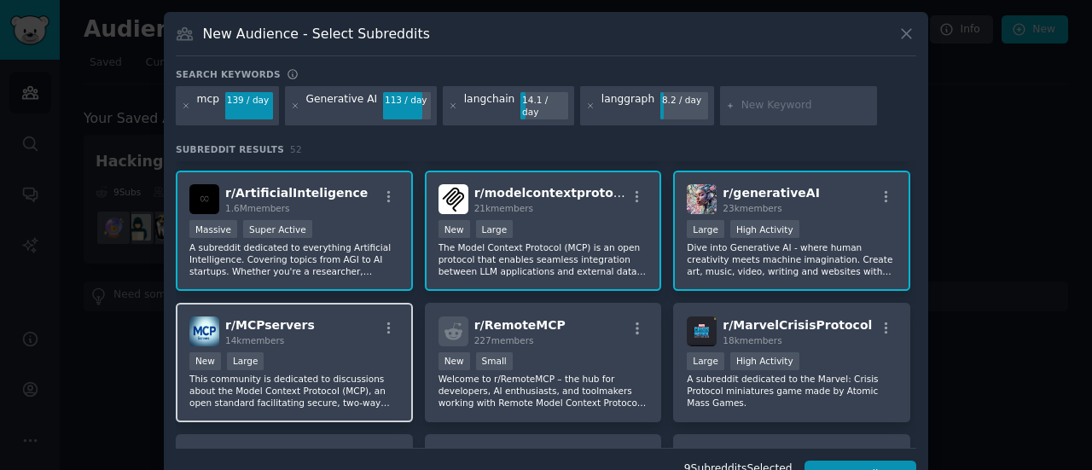
click at [333, 333] on div "r/ MCPservers 14k members New Large This community is dedicated to discussions …" at bounding box center [294, 363] width 237 height 120
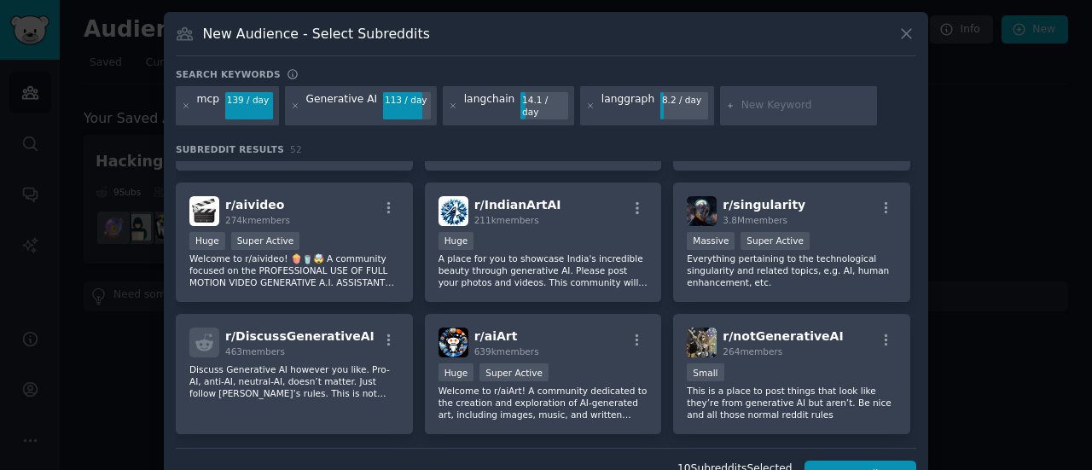
scroll to position [812, 0]
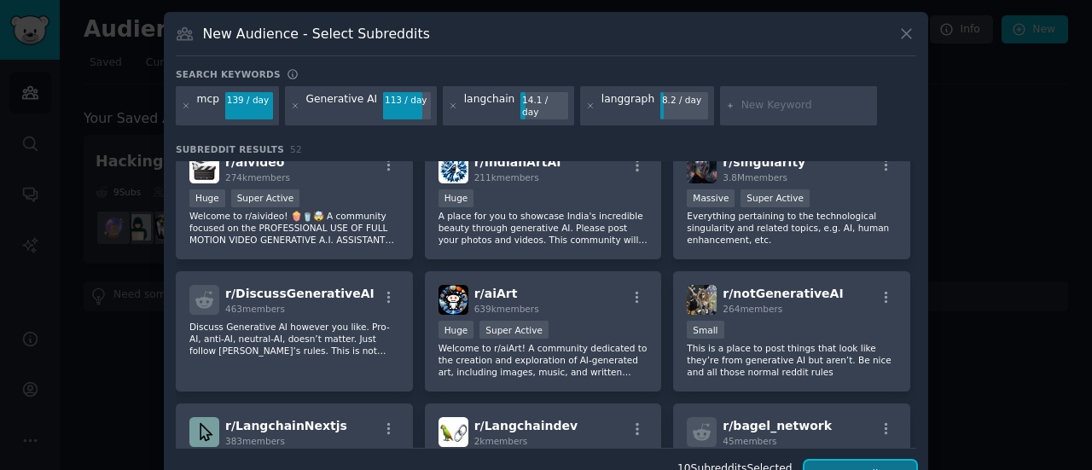
click at [861, 461] on button "Create Audience" at bounding box center [860, 475] width 113 height 29
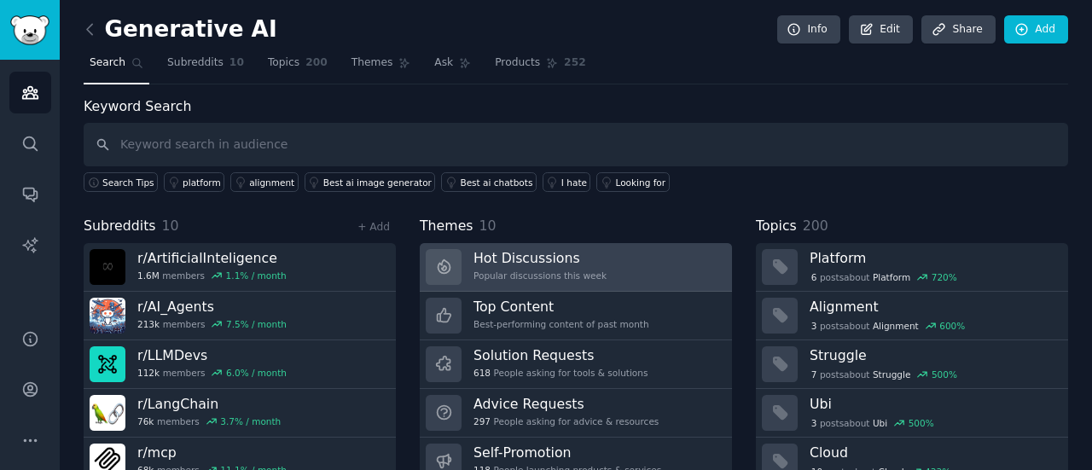
click at [515, 274] on div "Popular discussions this week" at bounding box center [539, 275] width 133 height 12
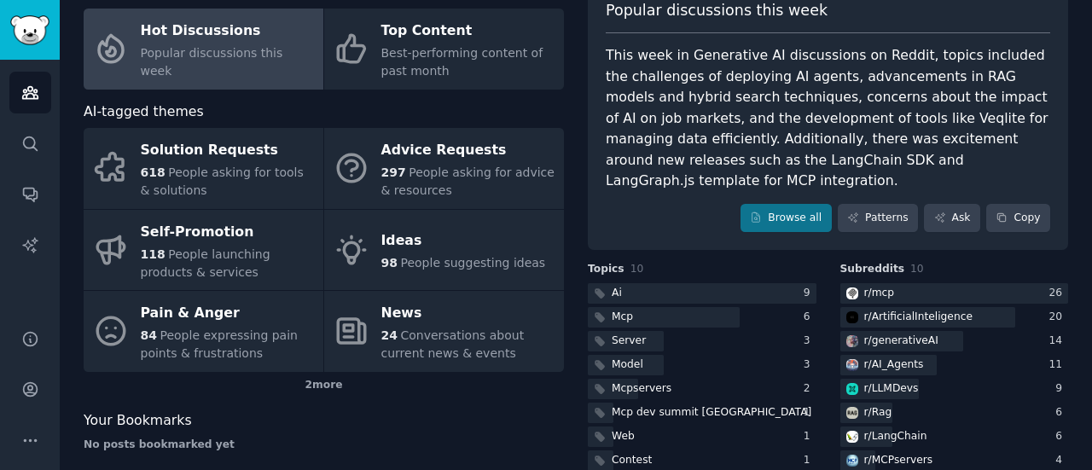
scroll to position [146, 0]
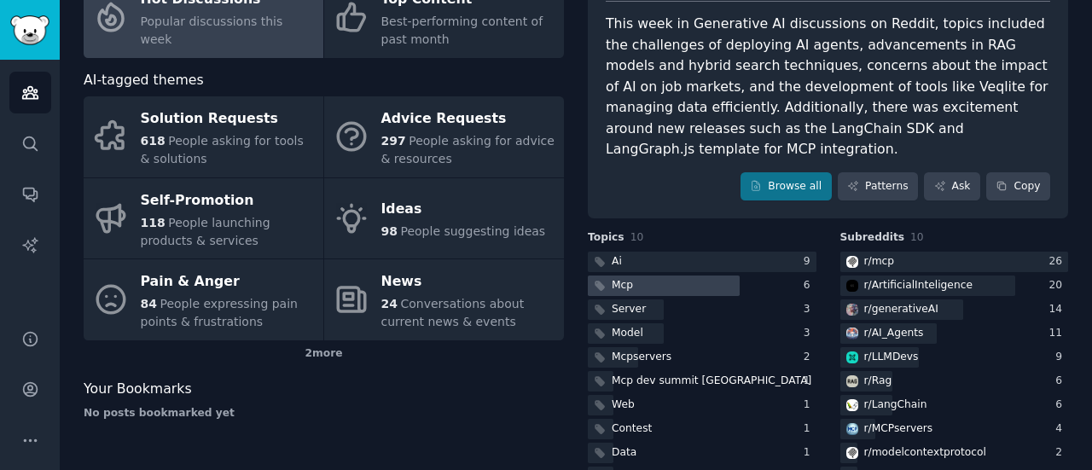
click at [662, 275] on div at bounding box center [664, 285] width 152 height 21
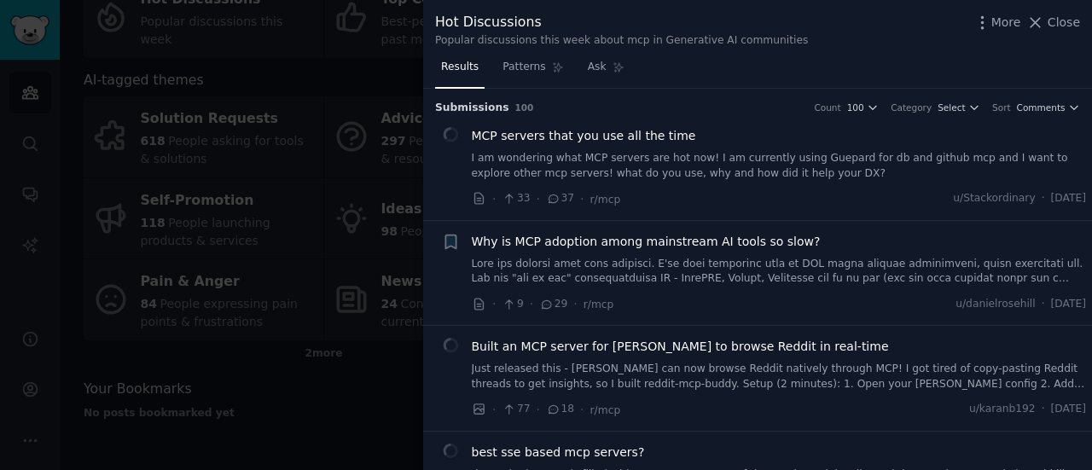
click at [710, 166] on link "I am wondering what MCP servers are hot now! I am currently using Guepard for d…" at bounding box center [779, 166] width 615 height 30
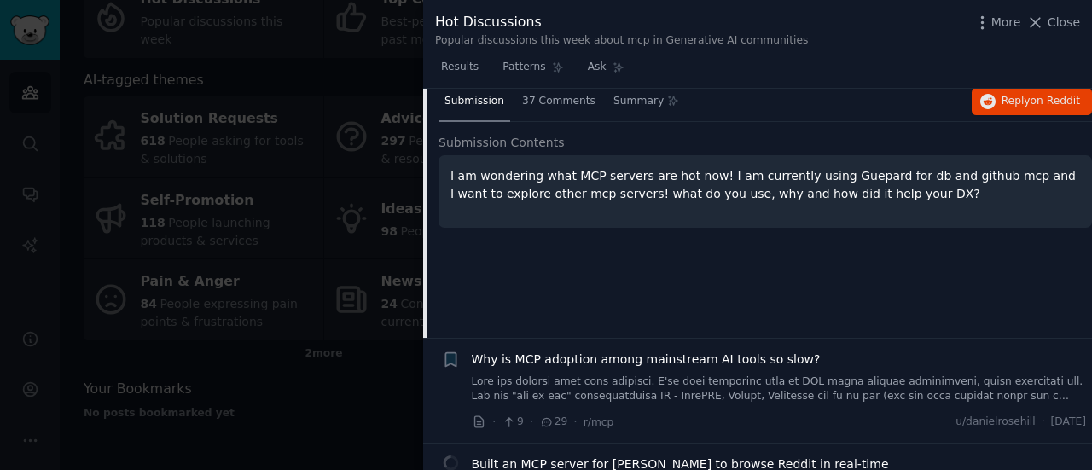
scroll to position [112, 0]
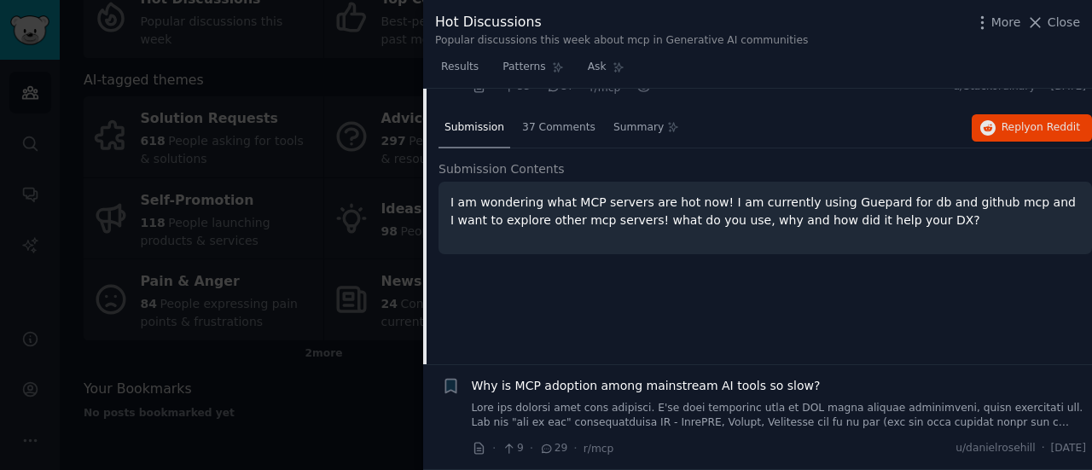
drag, startPoint x: 855, startPoint y: 207, endPoint x: 917, endPoint y: 196, distance: 63.2
click at [855, 208] on p "I am wondering what MCP servers are hot now! I am currently using Guepard for d…" at bounding box center [764, 212] width 629 height 36
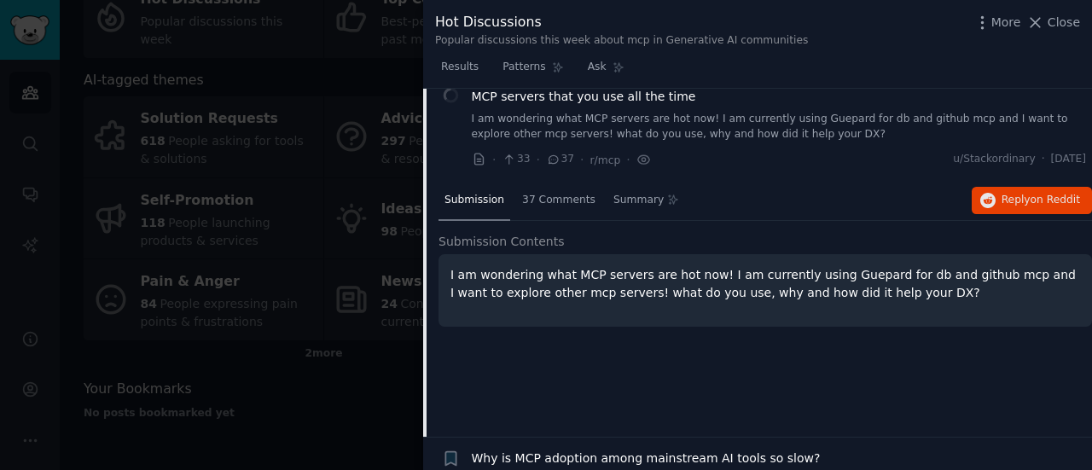
scroll to position [0, 0]
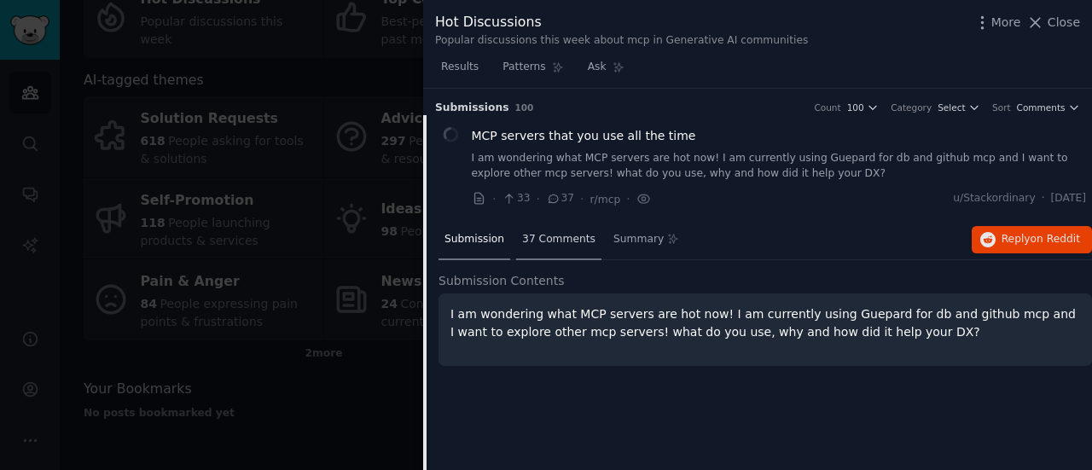
click at [549, 241] on span "37 Comments" at bounding box center [558, 239] width 73 height 15
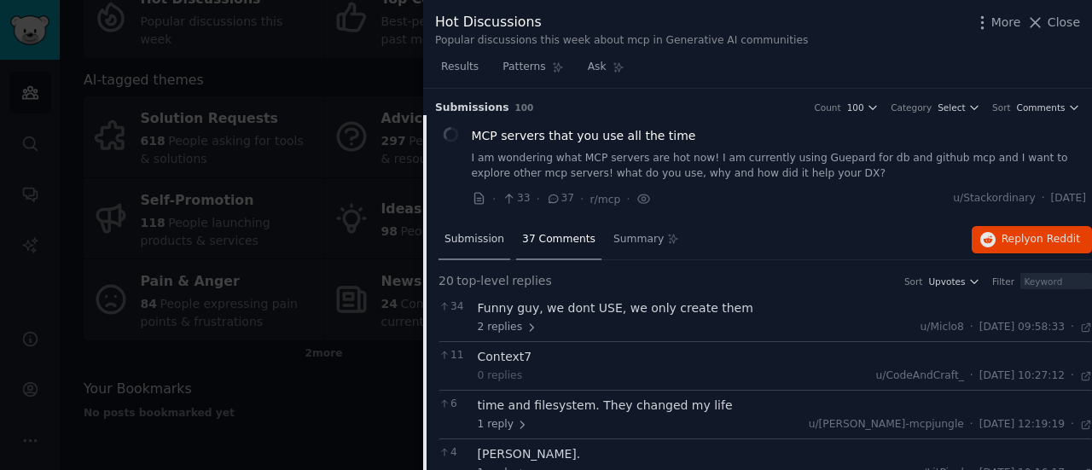
click at [442, 245] on div "Submission" at bounding box center [474, 240] width 72 height 41
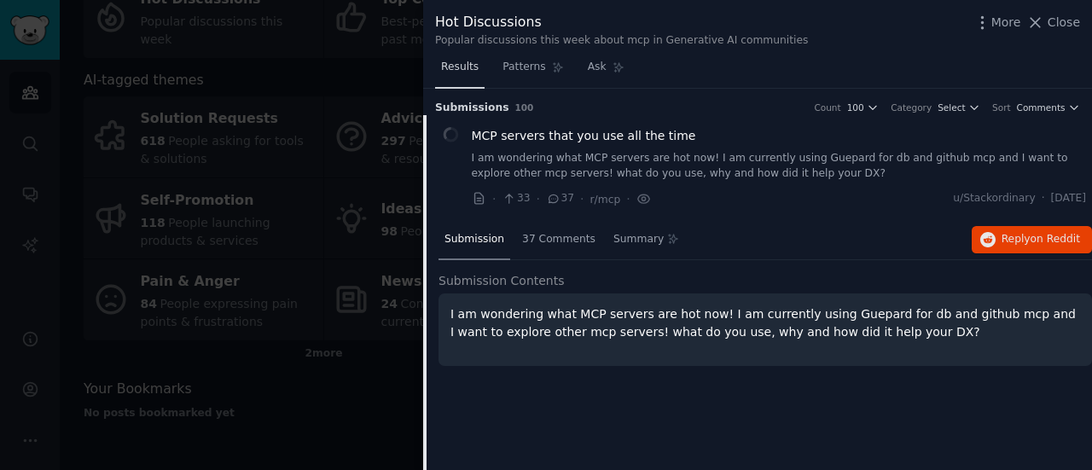
click at [449, 72] on span "Results" at bounding box center [460, 67] width 38 height 15
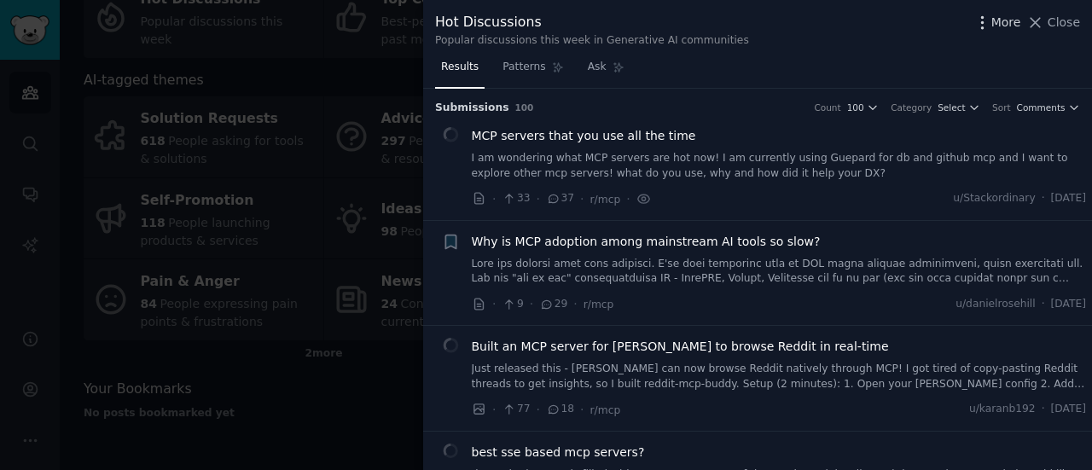
click at [988, 23] on icon "button" at bounding box center [982, 23] width 18 height 18
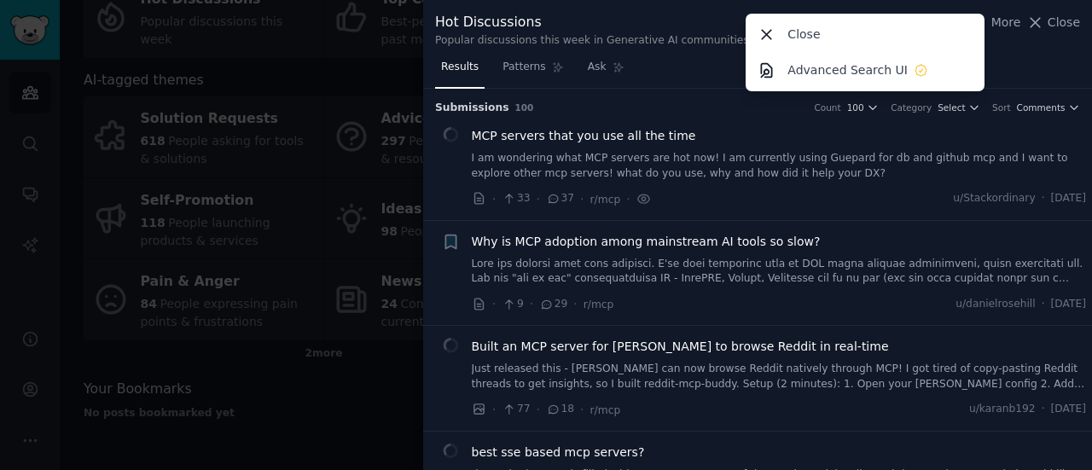
click at [619, 96] on div "Submission s 100 Count 100 Category Select Sort Comments" at bounding box center [757, 102] width 645 height 27
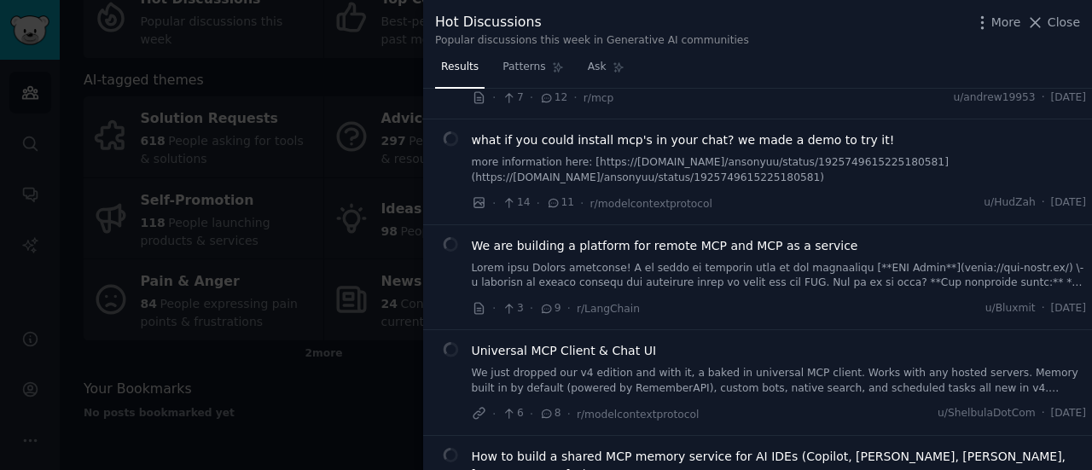
scroll to position [938, 0]
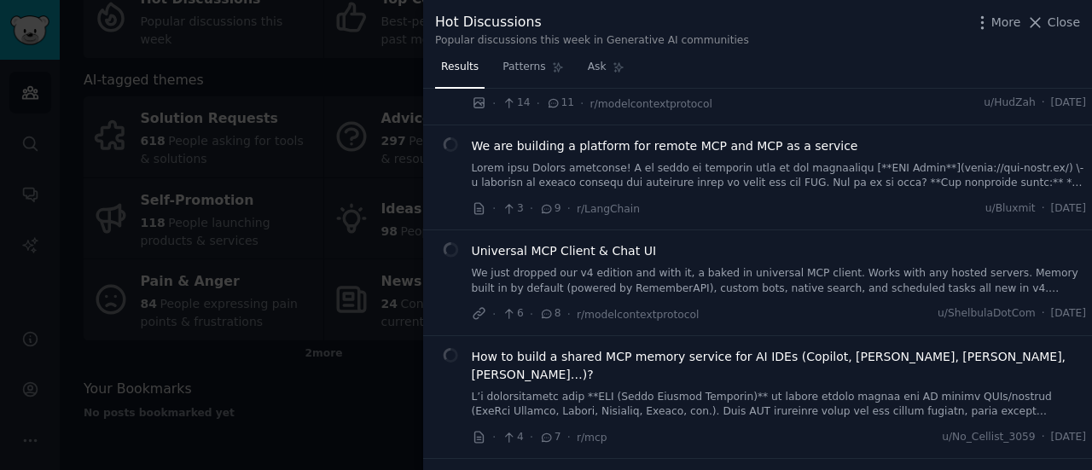
click at [338, 381] on div at bounding box center [546, 235] width 1092 height 470
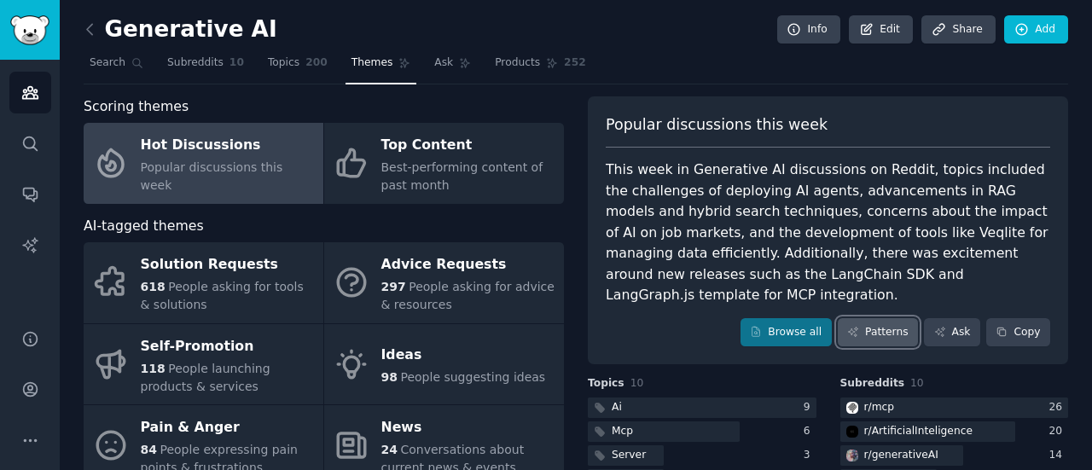
click at [894, 318] on link "Patterns" at bounding box center [877, 332] width 80 height 29
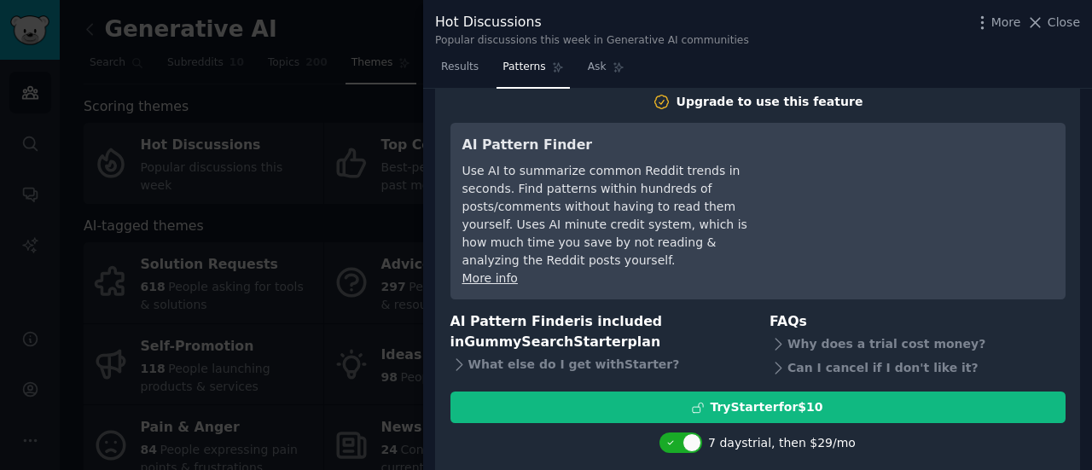
scroll to position [43, 0]
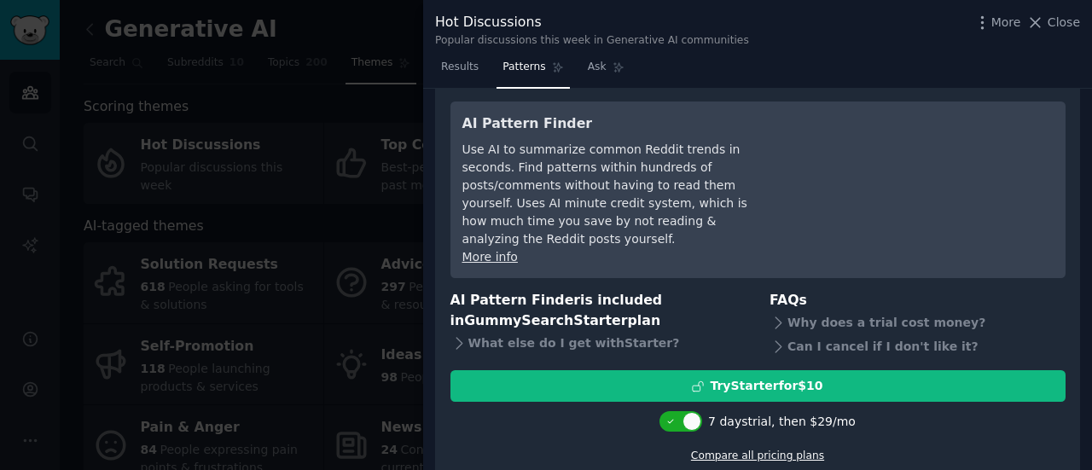
click at [781, 449] on link "Compare all pricing plans" at bounding box center [757, 455] width 133 height 12
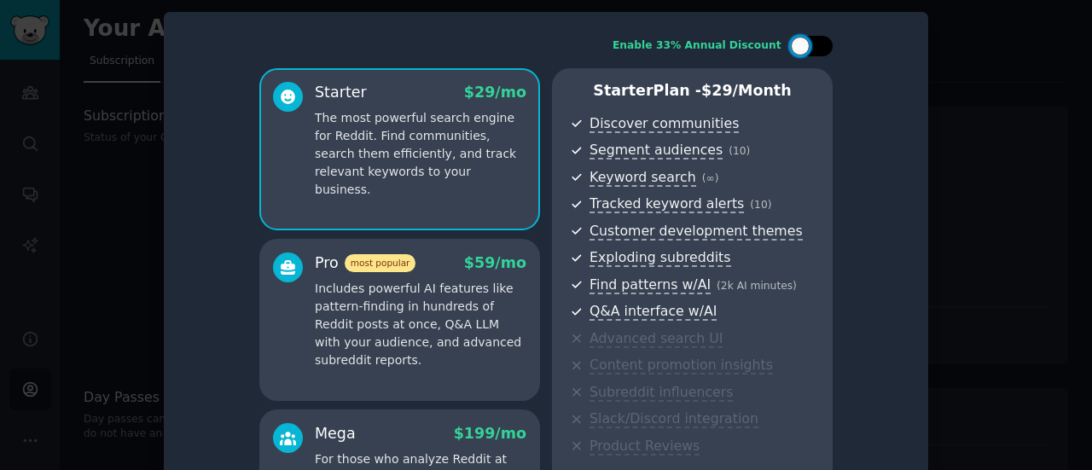
click at [810, 49] on div at bounding box center [811, 46] width 43 height 20
checkbox input "false"
click at [95, 94] on div at bounding box center [546, 235] width 1092 height 470
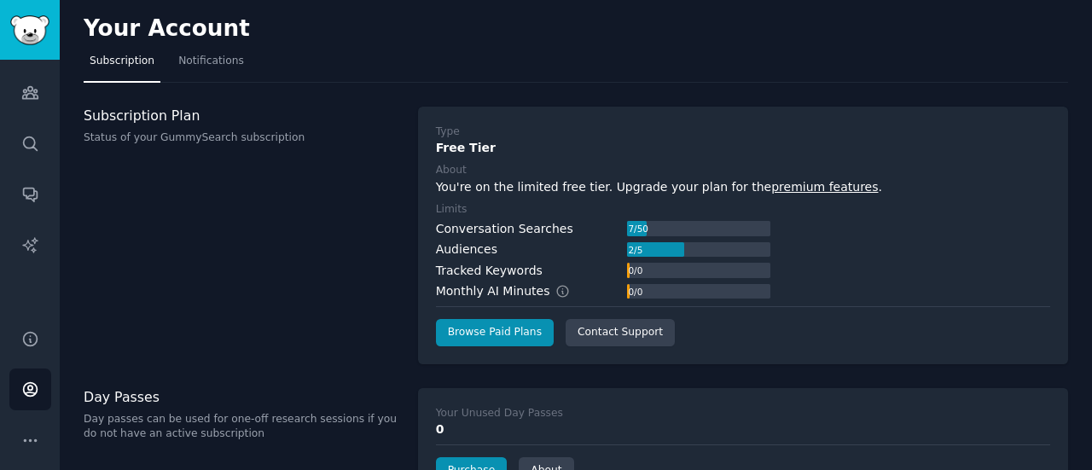
click at [261, 198] on div "Subscription Plan Status of your GummySearch subscription" at bounding box center [242, 236] width 316 height 258
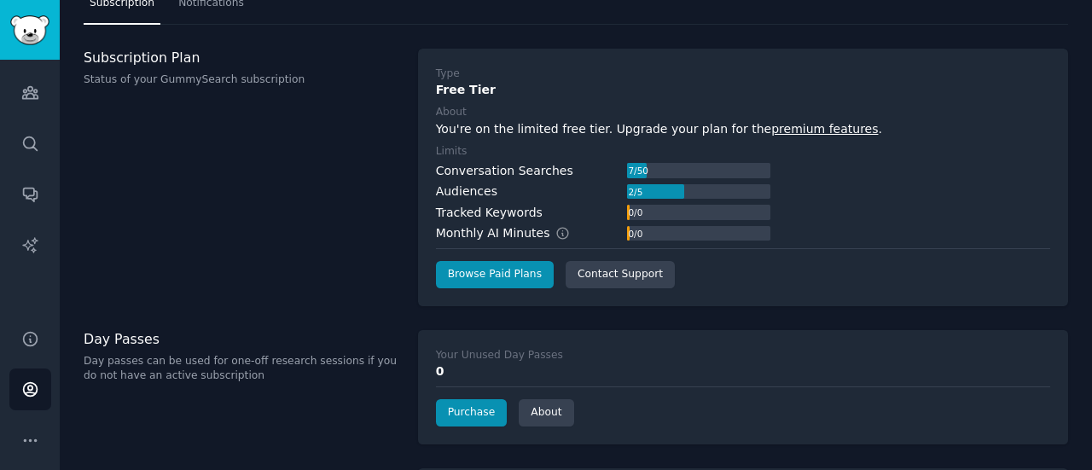
scroll to position [132, 0]
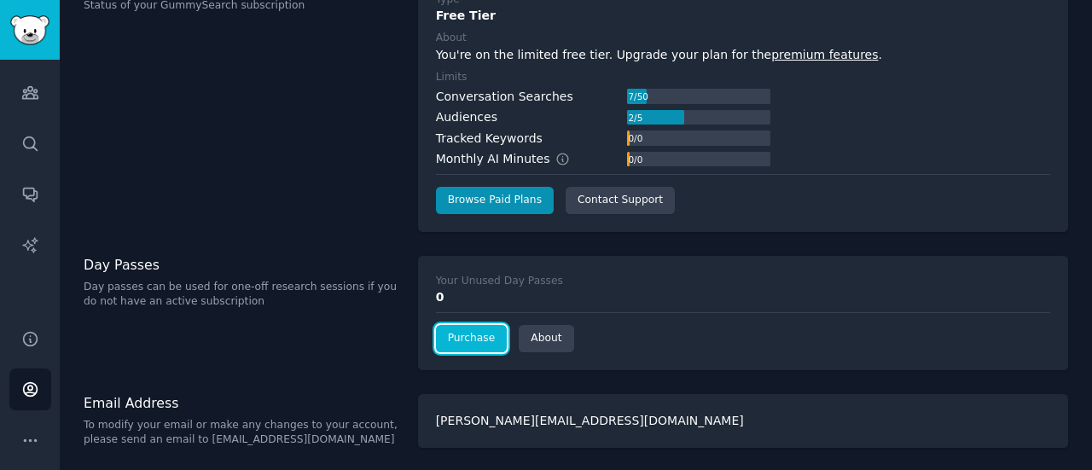
click at [488, 338] on link "Purchase" at bounding box center [472, 338] width 72 height 27
